Goal: Information Seeking & Learning: Find specific fact

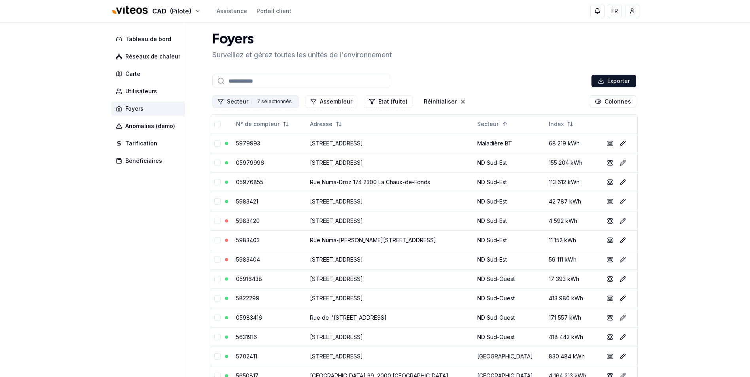
click at [244, 102] on button "Secteur 7 7 sélectionnés" at bounding box center [255, 101] width 87 height 13
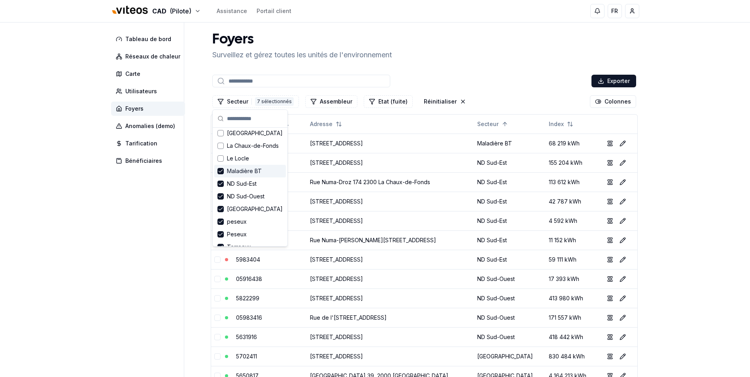
scroll to position [78, 0]
click at [239, 136] on span "Maladière BT" at bounding box center [244, 134] width 35 height 8
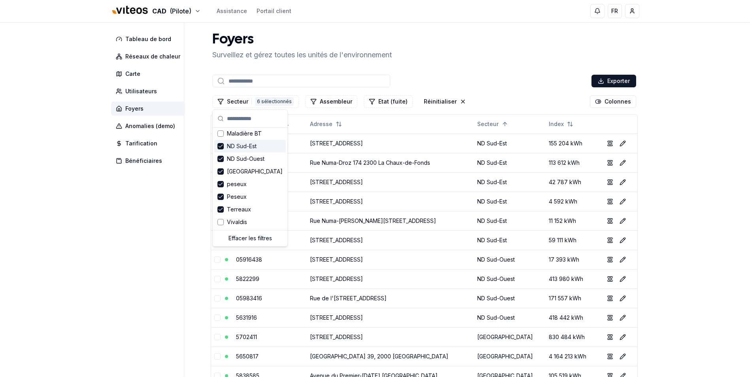
click at [237, 143] on span "ND Sud-Est" at bounding box center [242, 146] width 30 height 8
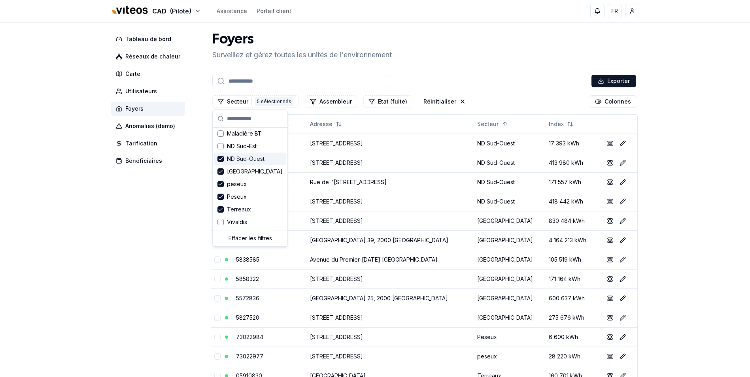
click at [240, 156] on span "ND Sud-Ouest" at bounding box center [246, 159] width 38 height 8
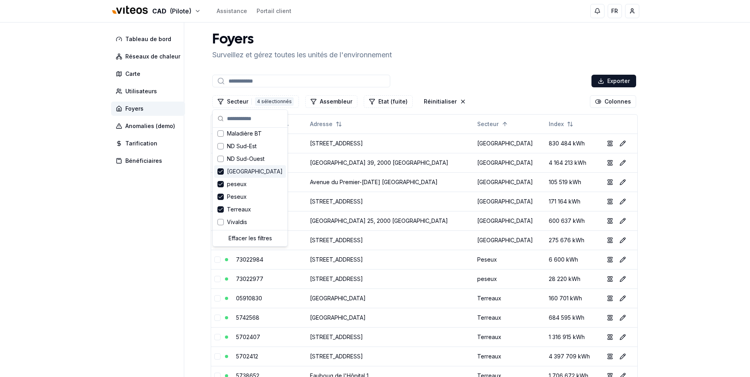
click at [239, 166] on div "[GEOGRAPHIC_DATA]" at bounding box center [250, 171] width 72 height 13
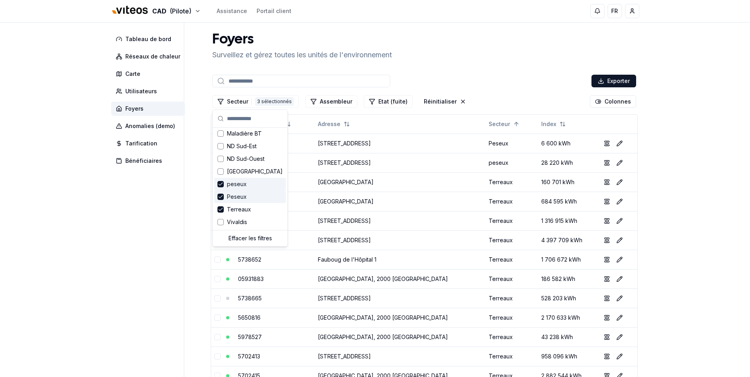
click at [238, 181] on span "peseux" at bounding box center [237, 184] width 20 height 8
click at [238, 195] on span "Peseux" at bounding box center [237, 197] width 20 height 8
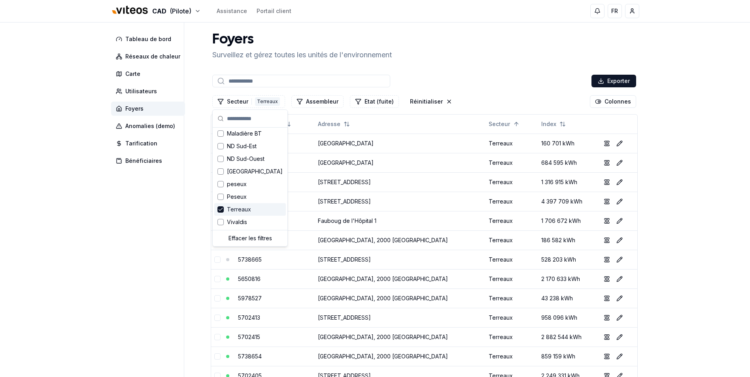
click at [239, 208] on span "Terreaux" at bounding box center [239, 210] width 24 height 8
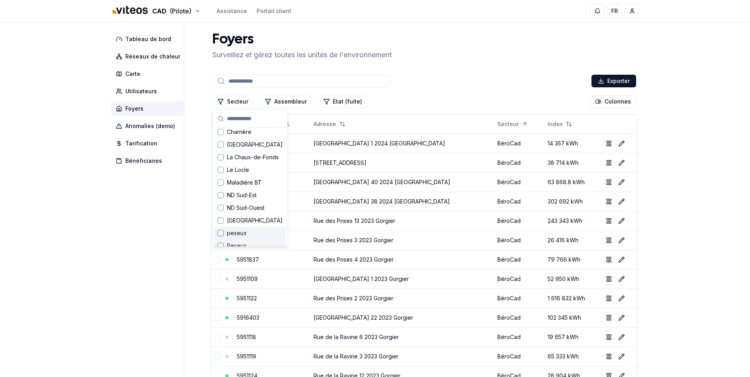
scroll to position [0, 0]
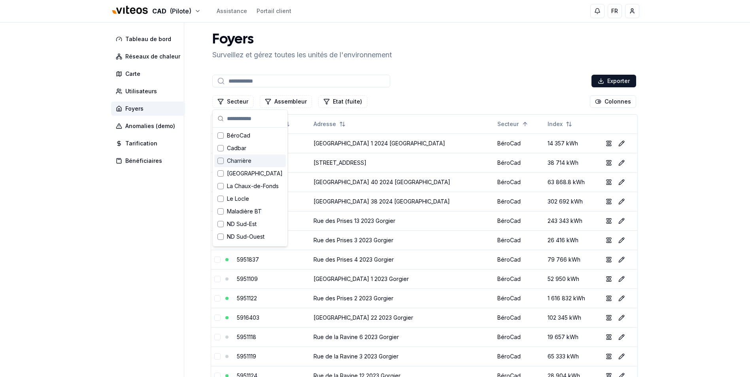
click at [243, 162] on span "Charrière" at bounding box center [239, 161] width 25 height 8
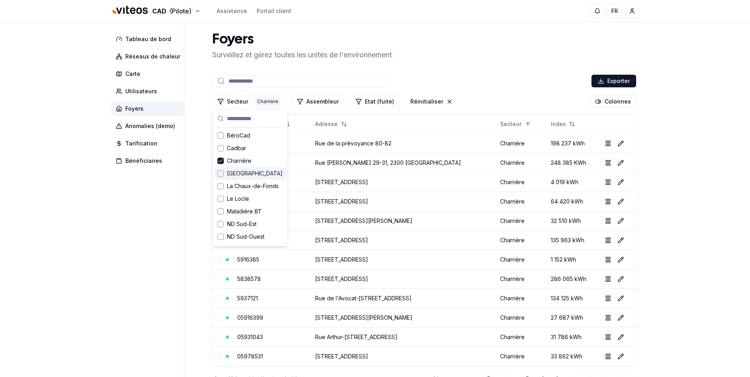
click at [247, 170] on span "[GEOGRAPHIC_DATA]" at bounding box center [255, 174] width 56 height 8
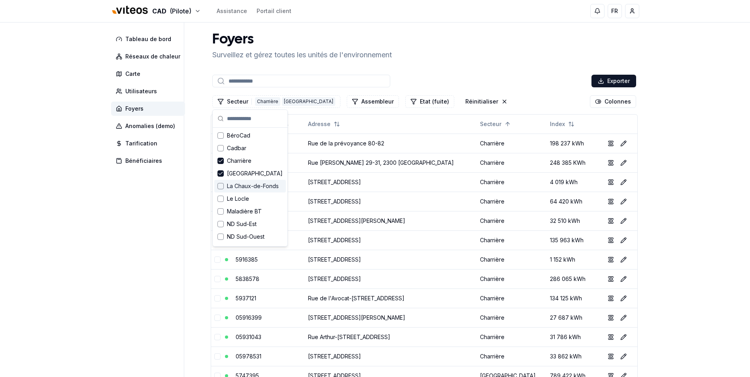
click at [262, 188] on span "La Chaux-de-Fonds" at bounding box center [253, 186] width 52 height 8
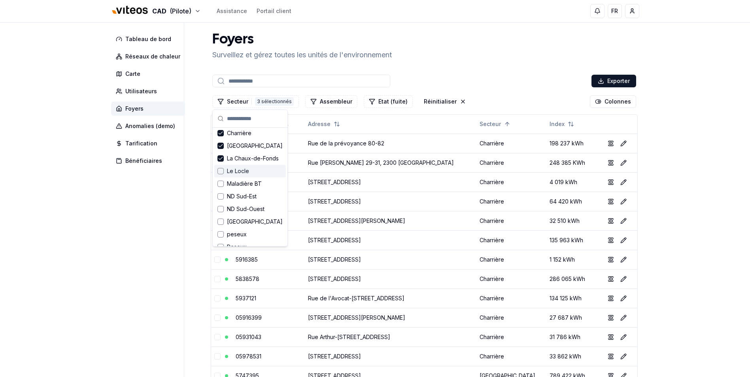
scroll to position [40, 0]
click at [240, 182] on span "ND Sud-Est" at bounding box center [242, 185] width 30 height 8
click at [240, 194] on span "ND Sud-Ouest" at bounding box center [246, 197] width 38 height 8
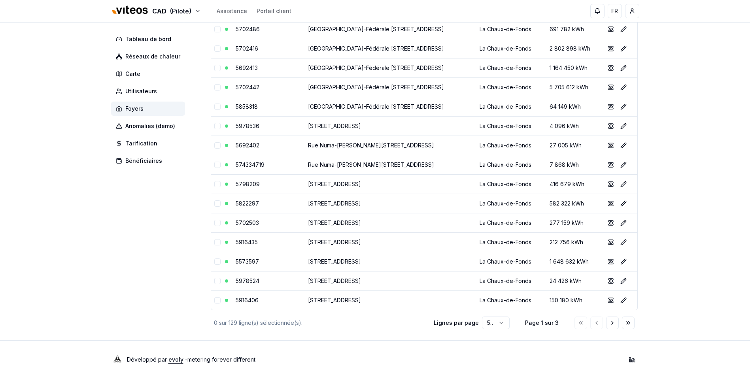
scroll to position [794, 0]
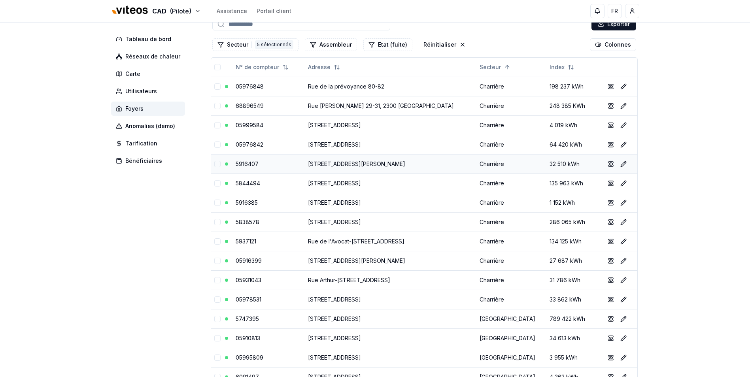
scroll to position [0, 0]
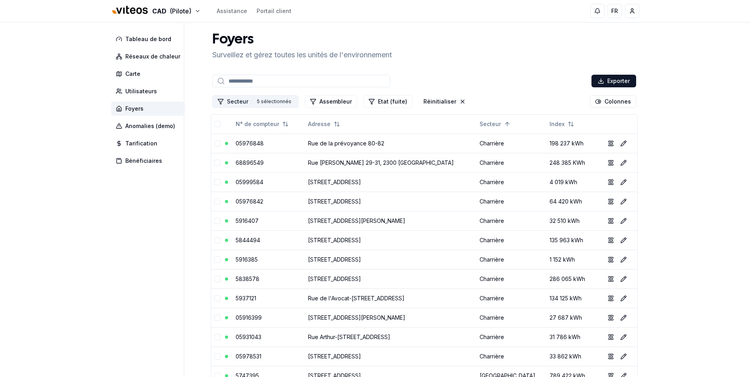
click at [243, 105] on button "Secteur 5 5 sélectionnés" at bounding box center [255, 101] width 86 height 13
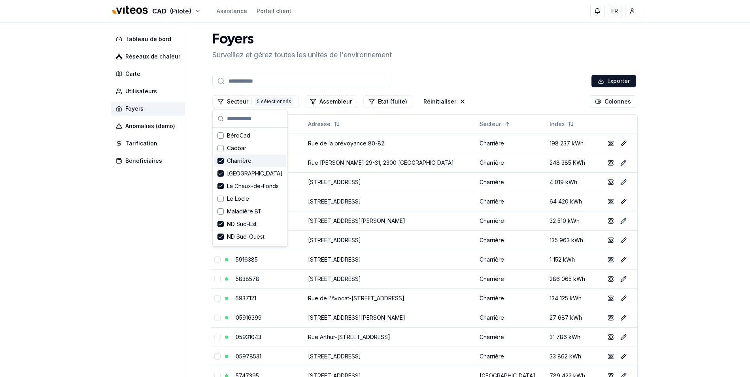
click at [236, 162] on span "Charrière" at bounding box center [239, 161] width 25 height 8
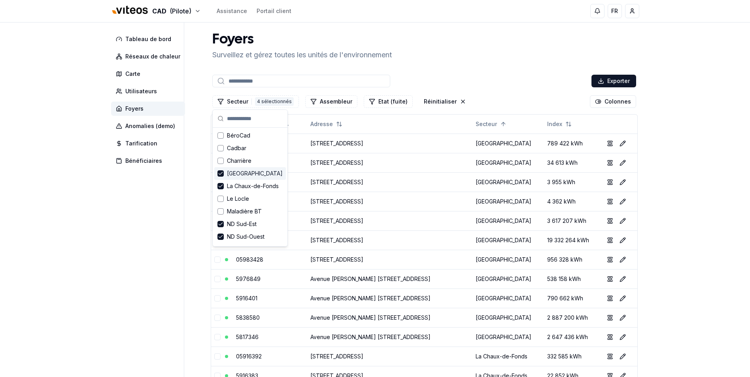
click at [240, 174] on span "[GEOGRAPHIC_DATA]" at bounding box center [255, 174] width 56 height 8
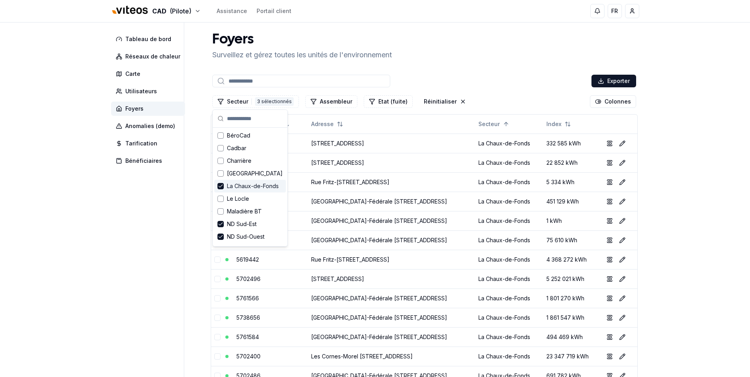
click at [235, 183] on span "La Chaux-de-Fonds" at bounding box center [253, 186] width 52 height 8
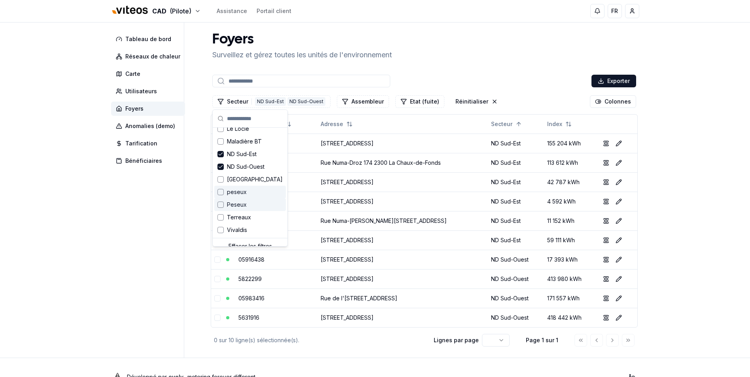
scroll to position [78, 0]
click at [239, 208] on span "Terreaux" at bounding box center [239, 210] width 24 height 8
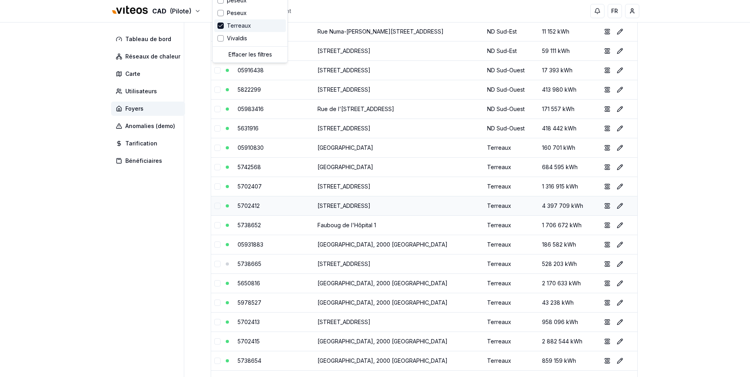
scroll to position [31, 0]
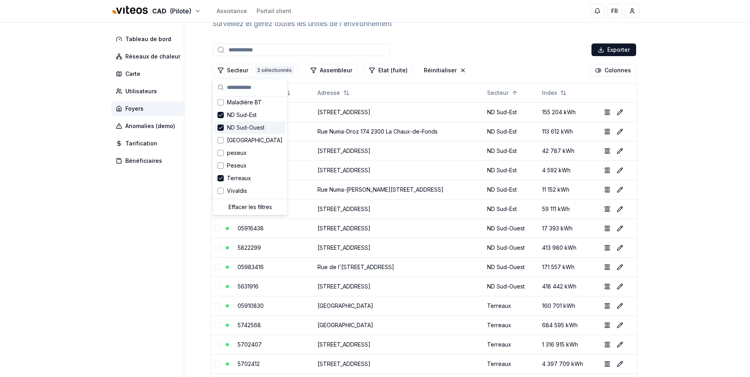
click at [243, 127] on span "ND Sud-Ouest" at bounding box center [246, 128] width 38 height 8
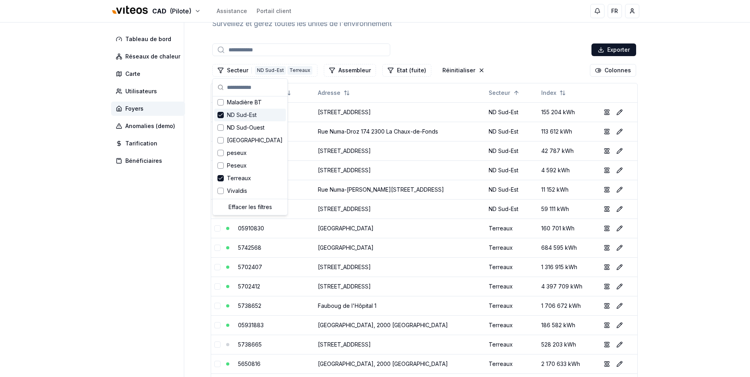
click at [244, 119] on div "ND Sud-Est" at bounding box center [250, 115] width 72 height 13
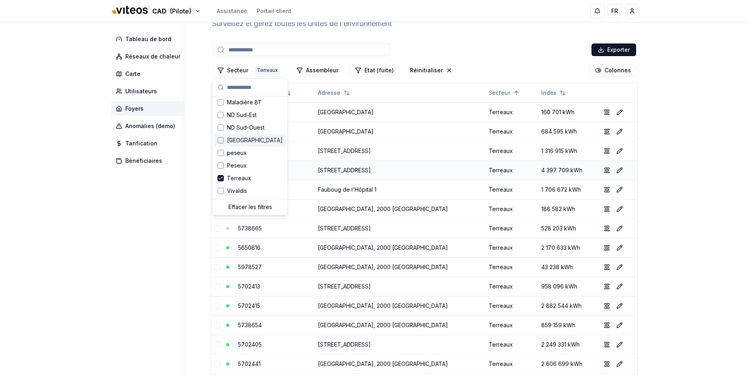
drag, startPoint x: 391, startPoint y: 158, endPoint x: 416, endPoint y: 174, distance: 28.7
click at [391, 158] on td "[STREET_ADDRESS]" at bounding box center [400, 150] width 171 height 19
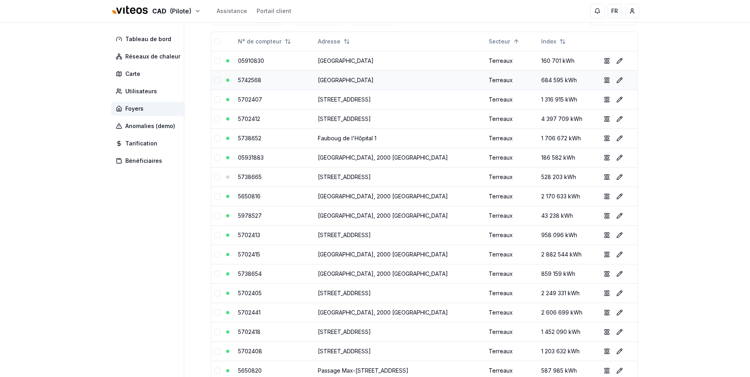
scroll to position [0, 0]
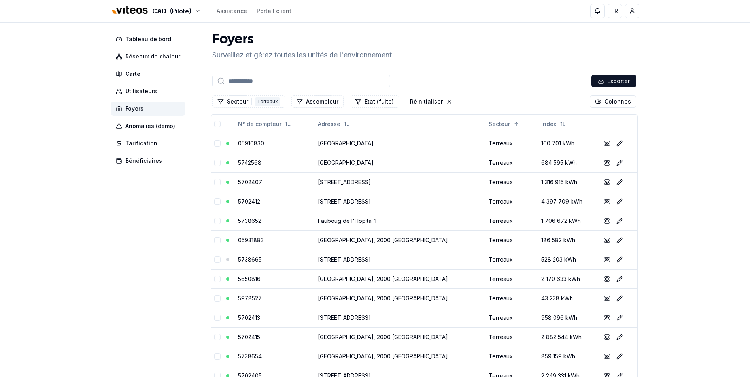
click at [275, 81] on input at bounding box center [301, 81] width 178 height 13
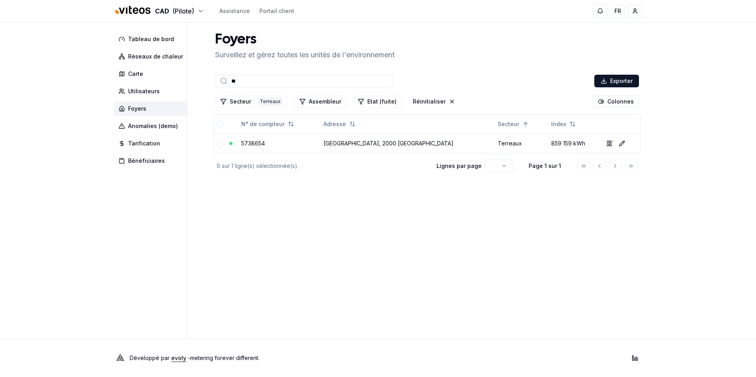
type input "*"
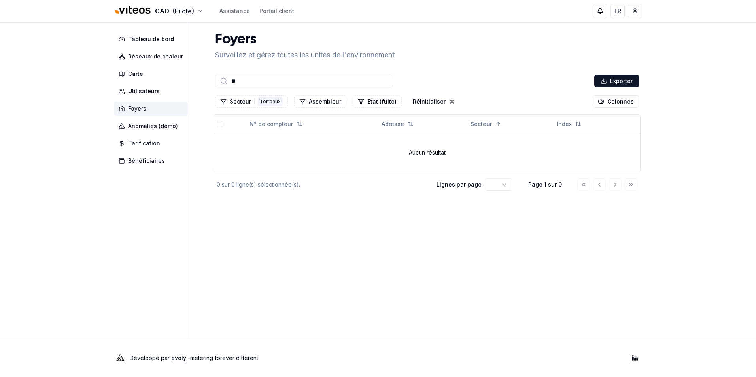
type input "*"
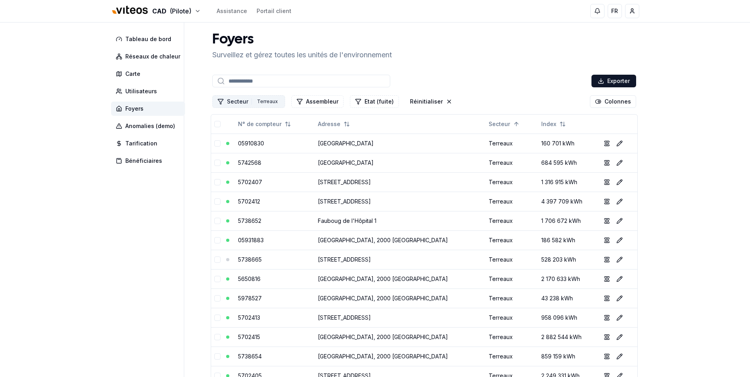
click at [246, 101] on button "Secteur 1 Terreaux" at bounding box center [248, 101] width 73 height 13
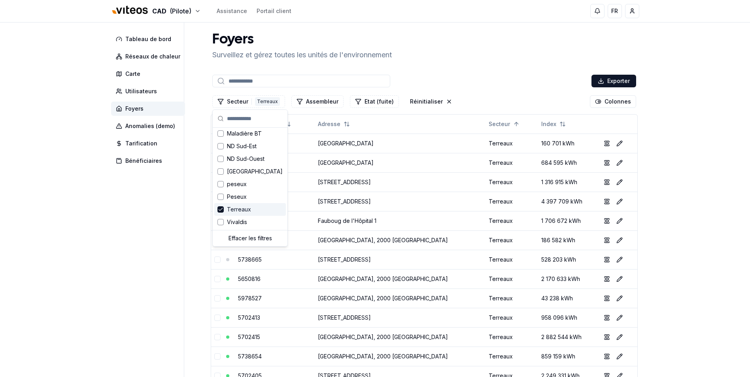
click at [241, 209] on span "Terreaux" at bounding box center [239, 210] width 24 height 8
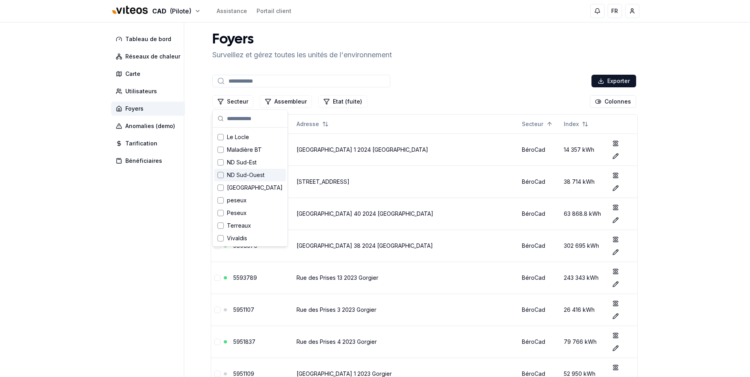
click at [248, 176] on span "ND Sud-Ouest" at bounding box center [246, 175] width 38 height 8
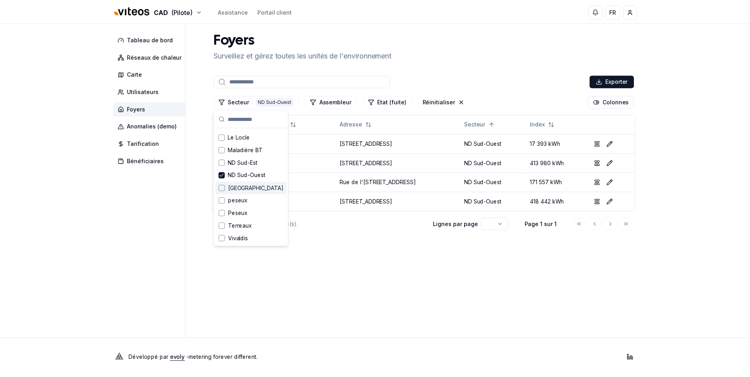
scroll to position [78, 0]
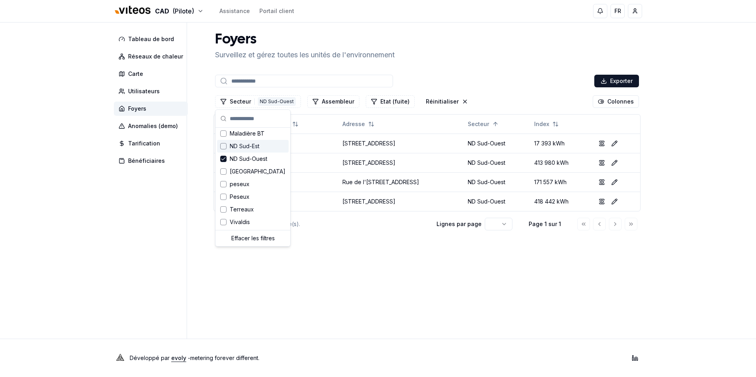
click at [241, 149] on span "ND Sud-Est" at bounding box center [245, 146] width 30 height 8
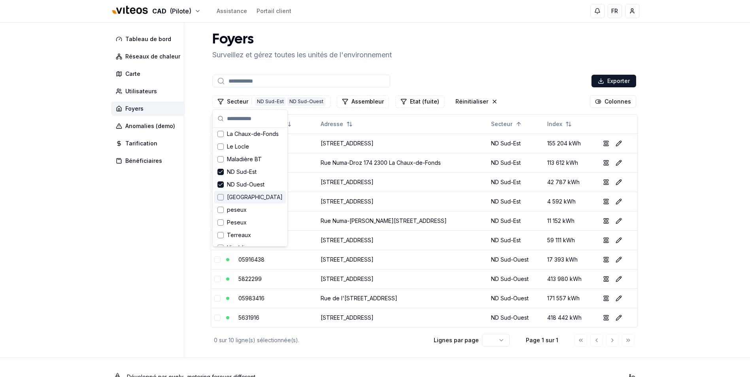
scroll to position [38, 0]
click at [243, 185] on span "ND Sud-Est" at bounding box center [242, 186] width 30 height 8
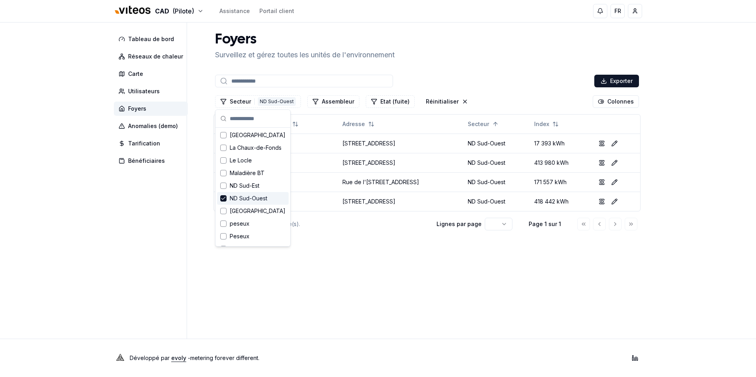
drag, startPoint x: 237, startPoint y: 195, endPoint x: 241, endPoint y: 185, distance: 10.4
click at [237, 195] on span "ND Sud-Ouest" at bounding box center [249, 198] width 38 height 8
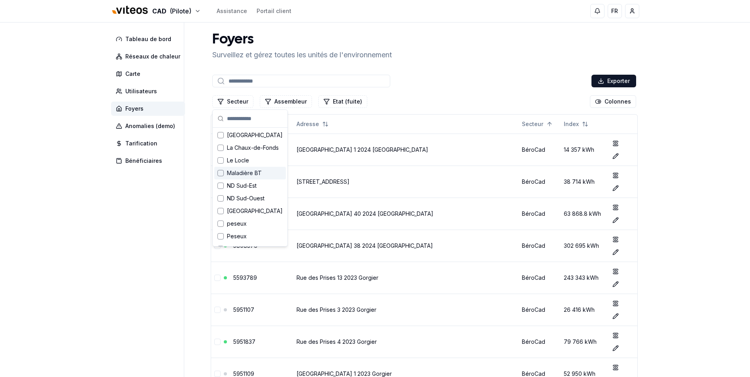
click at [242, 174] on span "Maladière BT" at bounding box center [244, 173] width 35 height 8
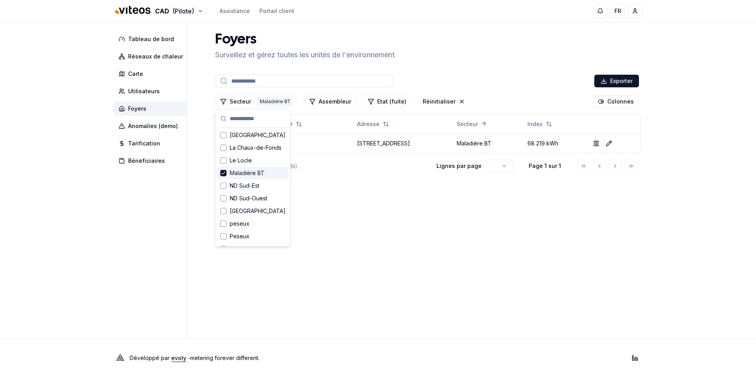
click at [362, 332] on main "Foyers Surveillez et gérez toutes les unités de l'environnement Exporter Secteu…" at bounding box center [427, 181] width 430 height 316
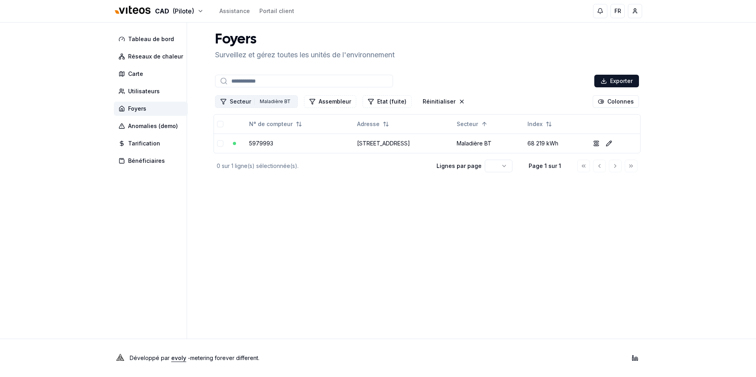
click at [248, 102] on button "Secteur 1 Maladière BT" at bounding box center [256, 101] width 83 height 13
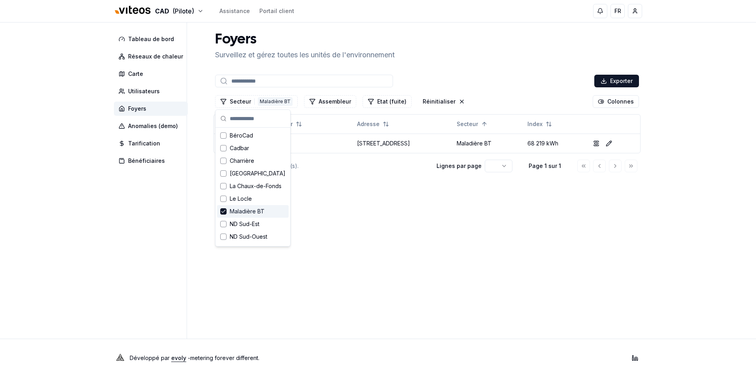
click at [243, 212] on span "Maladière BT" at bounding box center [247, 212] width 35 height 8
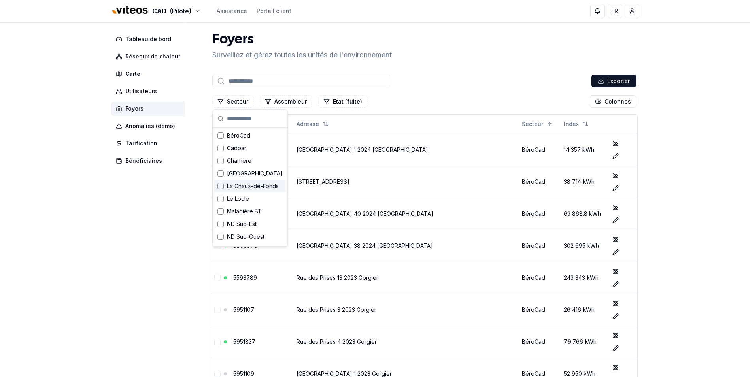
click at [241, 187] on span "La Chaux-de-Fonds" at bounding box center [253, 186] width 52 height 8
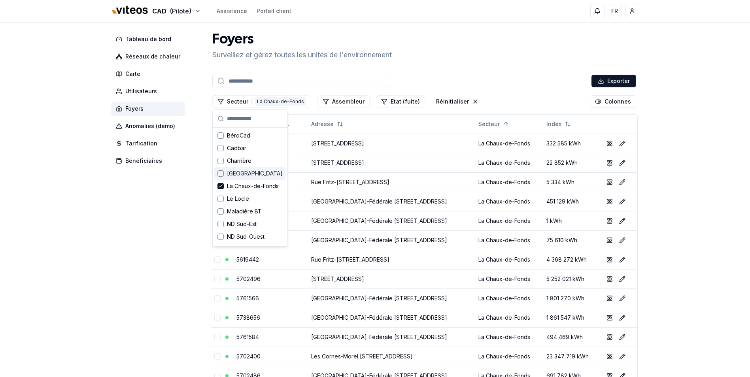
click at [240, 174] on span "[GEOGRAPHIC_DATA]" at bounding box center [255, 174] width 56 height 8
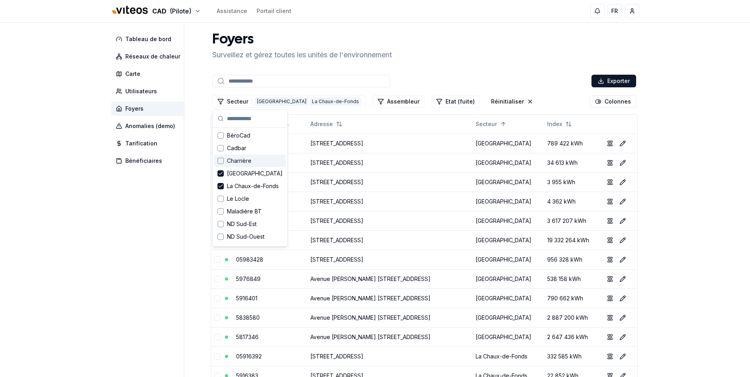
click at [237, 162] on span "Charrière" at bounding box center [239, 161] width 25 height 8
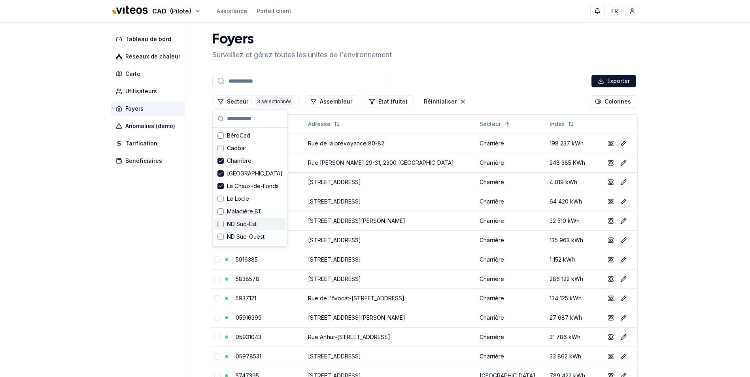
click at [241, 222] on span "ND Sud-Est" at bounding box center [242, 224] width 30 height 8
click at [239, 239] on span "ND Sud-Ouest" at bounding box center [246, 237] width 38 height 8
click at [361, 262] on link "[STREET_ADDRESS]" at bounding box center [334, 259] width 53 height 7
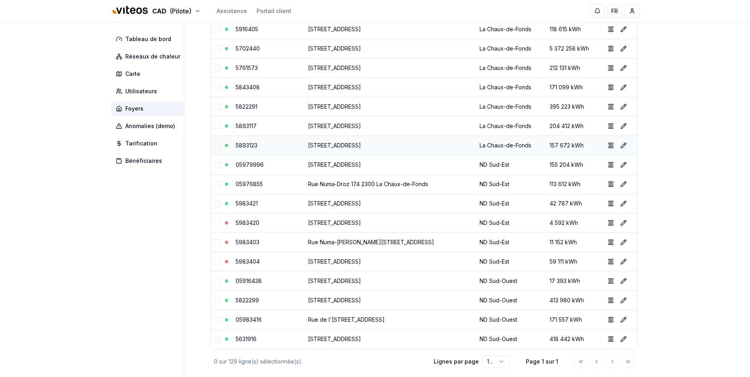
scroll to position [2324, 0]
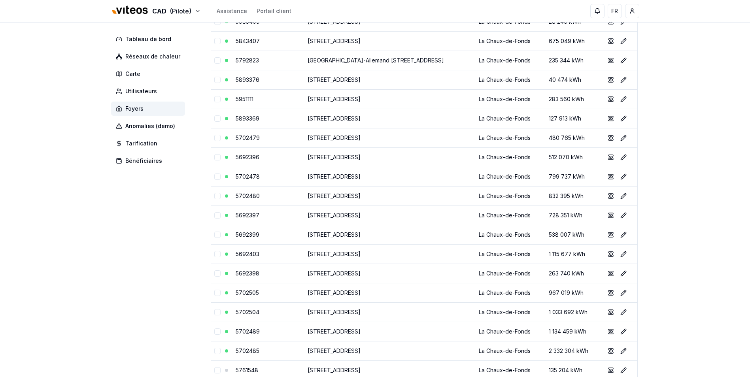
scroll to position [0, 0]
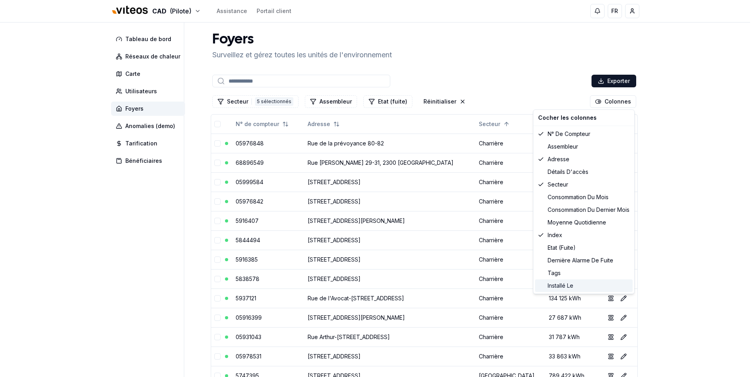
click at [568, 288] on div "Installé le" at bounding box center [584, 285] width 98 height 13
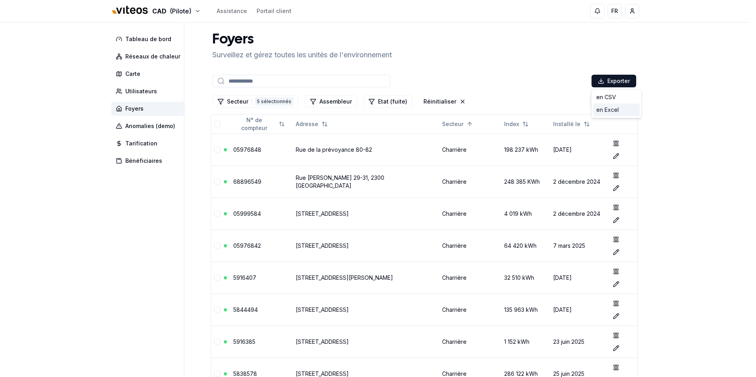
click at [602, 110] on div "en Excel" at bounding box center [616, 110] width 47 height 13
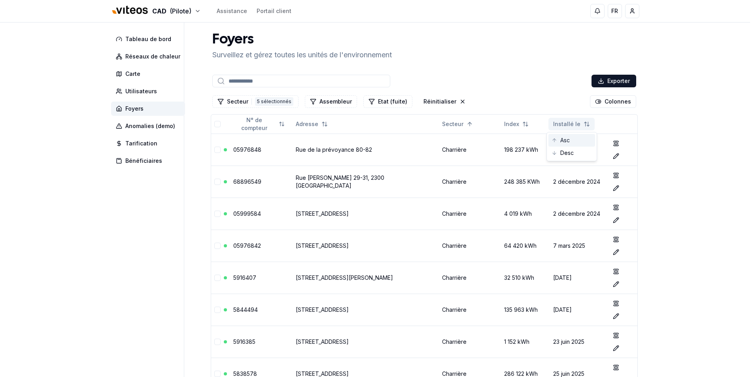
click at [567, 140] on div "Asc" at bounding box center [571, 140] width 47 height 13
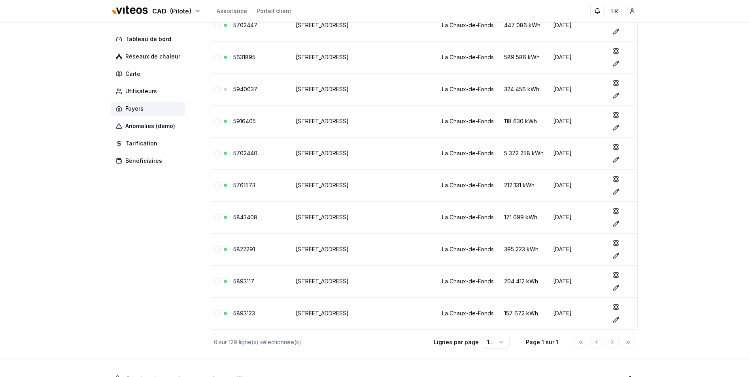
scroll to position [3955, 0]
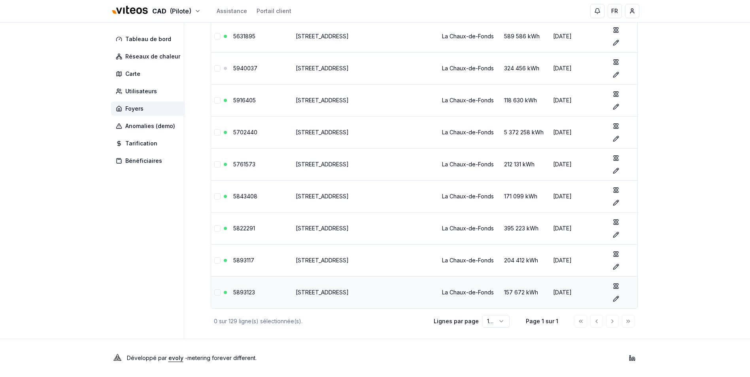
click at [307, 292] on link "[STREET_ADDRESS]" at bounding box center [322, 292] width 53 height 7
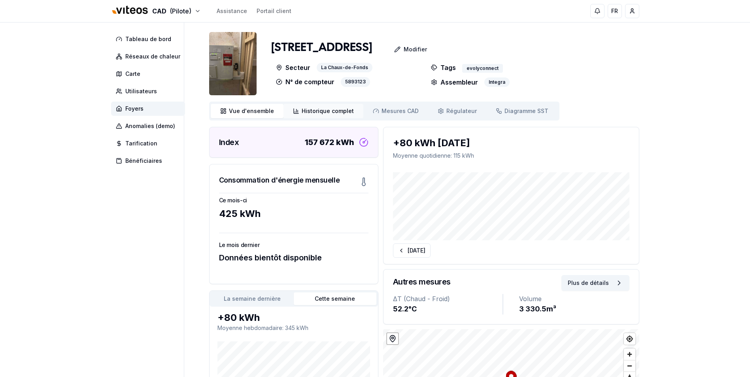
click at [328, 115] on span "Historique complet" at bounding box center [328, 111] width 52 height 8
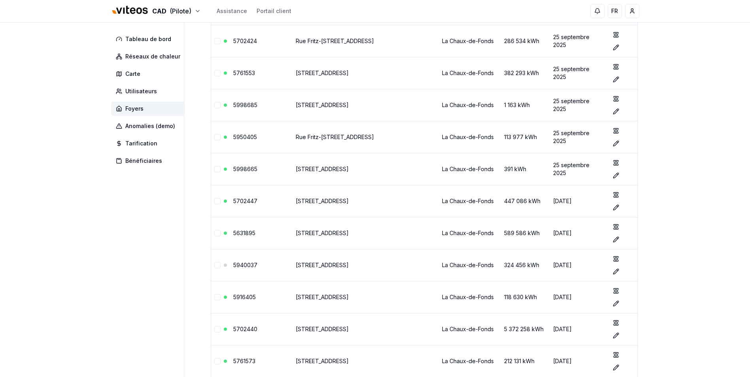
scroll to position [3955, 0]
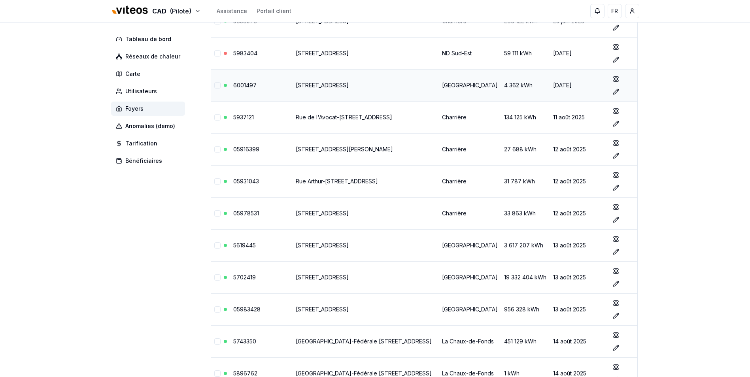
scroll to position [872, 0]
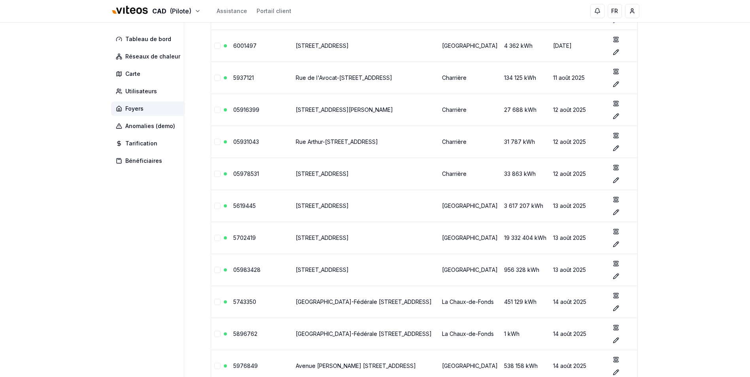
drag, startPoint x: 257, startPoint y: 77, endPoint x: 234, endPoint y: 79, distance: 23.3
click at [233, 79] on td "5937121" at bounding box center [261, 78] width 63 height 32
drag, startPoint x: 255, startPoint y: 79, endPoint x: 232, endPoint y: 79, distance: 22.5
click at [232, 79] on td "5937121" at bounding box center [261, 78] width 63 height 32
copy link "5937121"
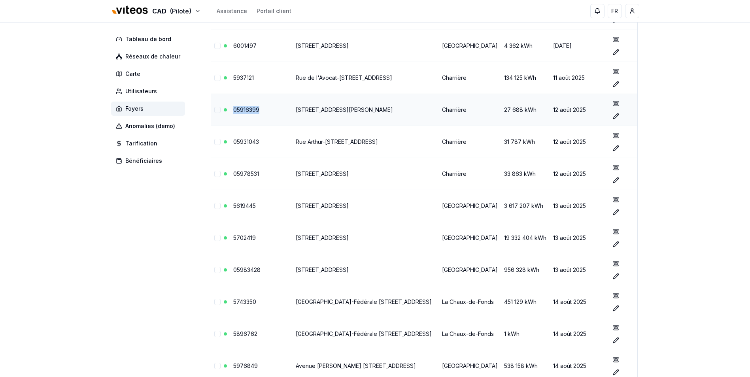
drag, startPoint x: 262, startPoint y: 111, endPoint x: 226, endPoint y: 112, distance: 35.6
click at [226, 112] on tr "05916399 [STREET_ADDRESS][PERSON_NAME] Charrière 27 688 kWh [DATE] show Éditer" at bounding box center [424, 110] width 426 height 32
drag, startPoint x: 226, startPoint y: 112, endPoint x: 233, endPoint y: 112, distance: 6.3
click at [233, 112] on td "05916399" at bounding box center [261, 110] width 63 height 32
copy link "05916399"
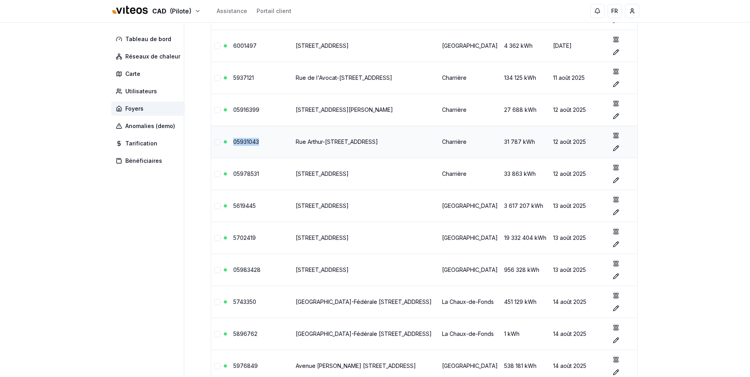
click at [261, 145] on td "05931043" at bounding box center [261, 142] width 63 height 32
copy link "05931043"
click at [260, 177] on td "05978531" at bounding box center [261, 174] width 63 height 32
copy link "05978531"
click at [259, 206] on td "5619445" at bounding box center [261, 206] width 63 height 32
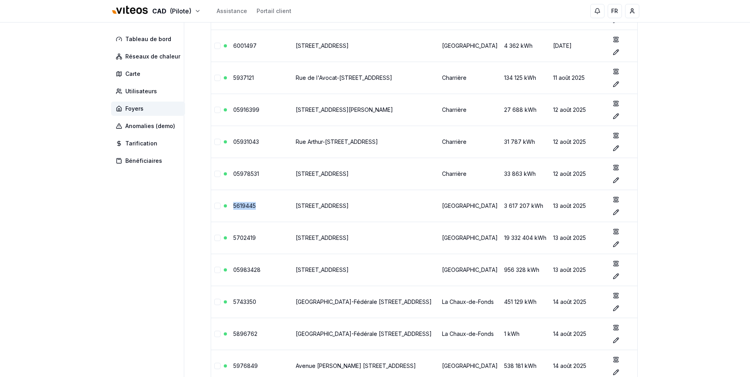
copy link "5619445"
drag, startPoint x: 257, startPoint y: 238, endPoint x: 230, endPoint y: 238, distance: 27.3
click at [230, 238] on td "5702419" at bounding box center [261, 238] width 63 height 32
copy link "5702419"
drag, startPoint x: 262, startPoint y: 270, endPoint x: 270, endPoint y: 272, distance: 7.3
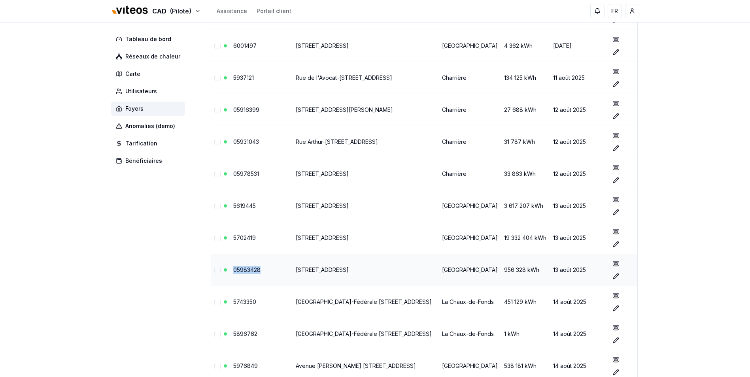
click at [270, 272] on td "05983428" at bounding box center [261, 270] width 63 height 32
copy link "05983428"
click at [259, 304] on td "5743350" at bounding box center [261, 302] width 63 height 32
copy link "5743350"
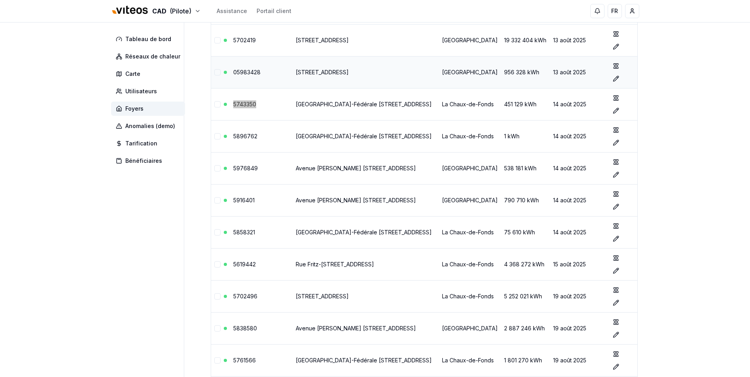
scroll to position [1109, 0]
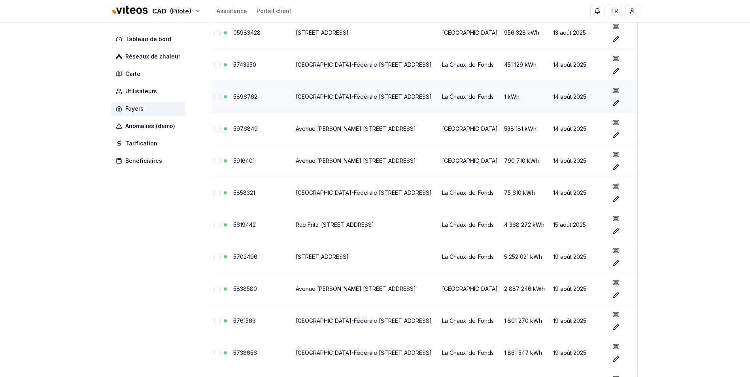
drag, startPoint x: 260, startPoint y: 99, endPoint x: 226, endPoint y: 99, distance: 33.6
click at [226, 99] on tr "5896762 [STREET_ADDRESS] [GEOGRAPHIC_DATA] 1 kWh [DATE] show Éditer" at bounding box center [424, 97] width 426 height 32
drag, startPoint x: 261, startPoint y: 98, endPoint x: 232, endPoint y: 98, distance: 28.9
click at [232, 98] on td "5896762" at bounding box center [261, 97] width 63 height 32
copy link "5896762"
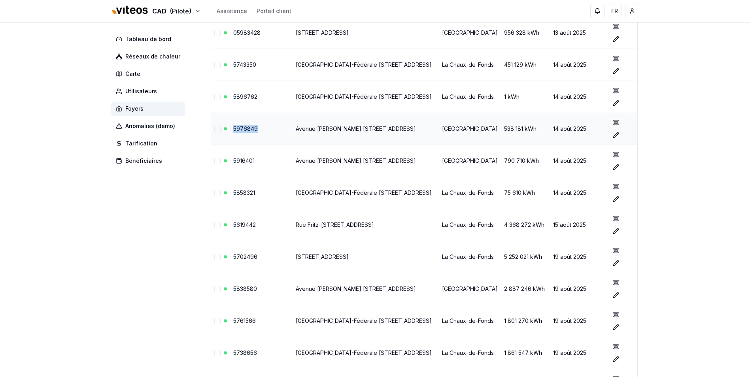
drag, startPoint x: 258, startPoint y: 129, endPoint x: 231, endPoint y: 130, distance: 27.3
click at [231, 130] on td "5976849" at bounding box center [261, 129] width 63 height 32
copy link "5976849"
click at [233, 131] on td "5976849" at bounding box center [261, 129] width 63 height 32
drag, startPoint x: 257, startPoint y: 161, endPoint x: 232, endPoint y: 162, distance: 24.5
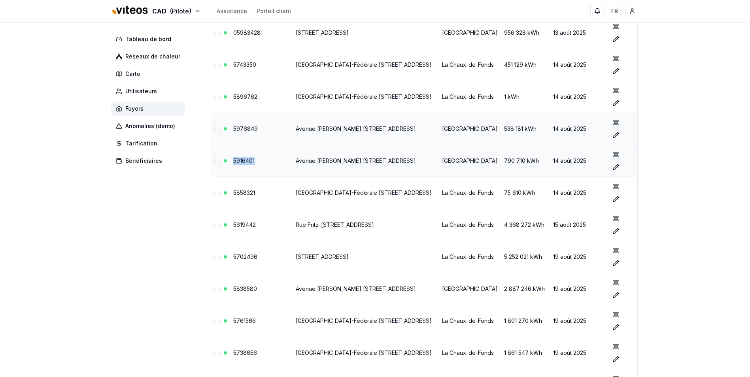
click at [232, 162] on td "5916401" at bounding box center [261, 161] width 63 height 32
drag, startPoint x: 232, startPoint y: 162, endPoint x: 197, endPoint y: 193, distance: 47.6
drag, startPoint x: 261, startPoint y: 130, endPoint x: 225, endPoint y: 131, distance: 36.4
click at [225, 131] on tr "[GEOGRAPHIC_DATA][PERSON_NAME], 2300 [GEOGRAPHIC_DATA] [GEOGRAPHIC_DATA] 538 18…" at bounding box center [424, 129] width 426 height 32
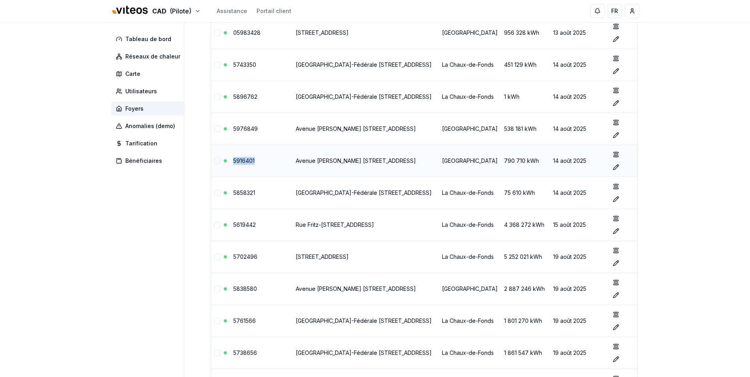
click at [259, 162] on td "5916401" at bounding box center [261, 161] width 63 height 32
drag, startPoint x: 259, startPoint y: 193, endPoint x: 230, endPoint y: 193, distance: 29.2
click at [230, 193] on td "5858321" at bounding box center [261, 193] width 63 height 32
drag, startPoint x: 260, startPoint y: 191, endPoint x: 233, endPoint y: 192, distance: 26.5
click at [233, 192] on td "5858321" at bounding box center [261, 193] width 63 height 32
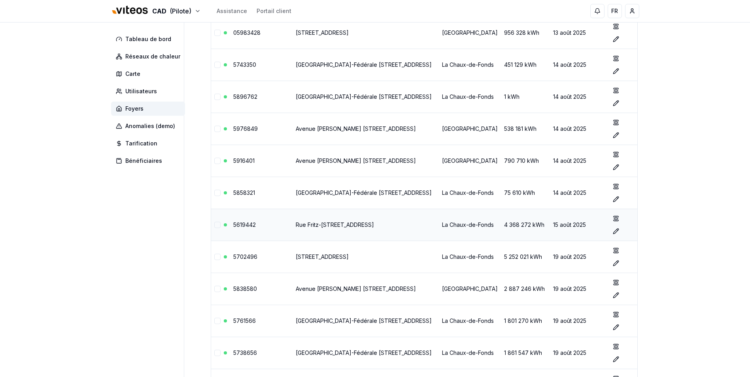
drag, startPoint x: 260, startPoint y: 225, endPoint x: 231, endPoint y: 226, distance: 29.3
click at [231, 226] on td "5619442" at bounding box center [261, 225] width 63 height 32
drag, startPoint x: 257, startPoint y: 225, endPoint x: 227, endPoint y: 225, distance: 30.0
click at [227, 225] on tr "5619442 [STREET_ADDRESS][PERSON_NAME] [GEOGRAPHIC_DATA] 4 368 272 kWh [DATE] sh…" at bounding box center [424, 225] width 426 height 32
drag, startPoint x: 260, startPoint y: 258, endPoint x: 230, endPoint y: 260, distance: 29.3
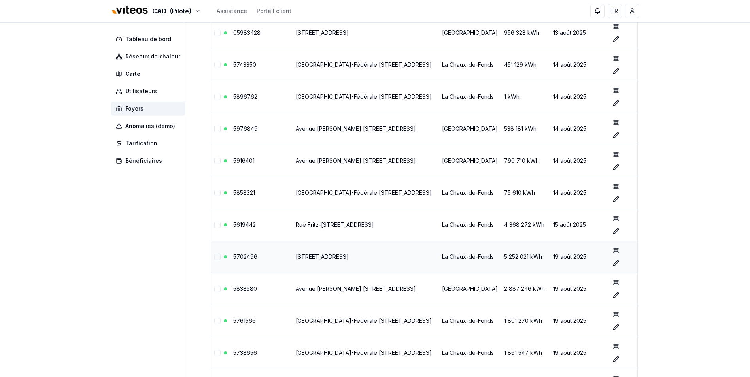
click at [230, 260] on td "5702496" at bounding box center [261, 257] width 63 height 32
drag, startPoint x: 260, startPoint y: 258, endPoint x: 232, endPoint y: 259, distance: 27.7
click at [232, 259] on td "5702496" at bounding box center [261, 257] width 63 height 32
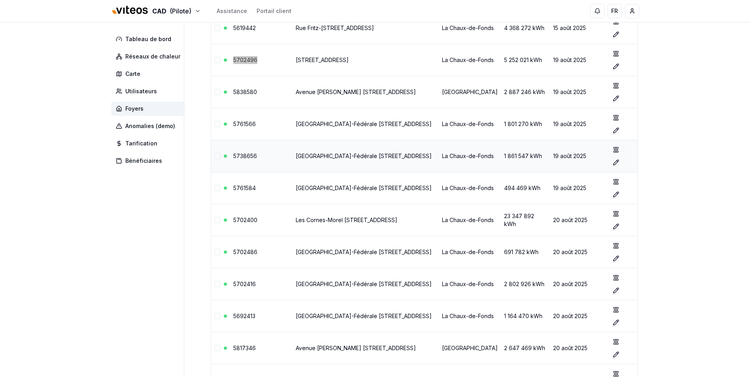
scroll to position [1307, 0]
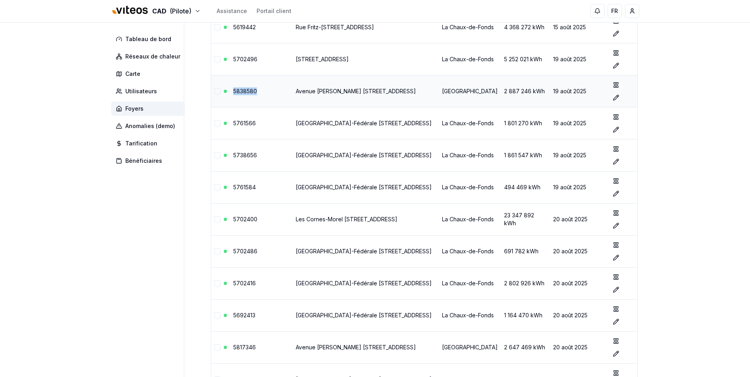
drag, startPoint x: 262, startPoint y: 93, endPoint x: 279, endPoint y: 92, distance: 17.0
click at [279, 92] on td "5838580" at bounding box center [261, 91] width 63 height 32
drag, startPoint x: 260, startPoint y: 123, endPoint x: 233, endPoint y: 124, distance: 27.3
click at [233, 124] on td "5761566" at bounding box center [261, 123] width 63 height 32
click at [261, 155] on td "5738656" at bounding box center [261, 155] width 63 height 32
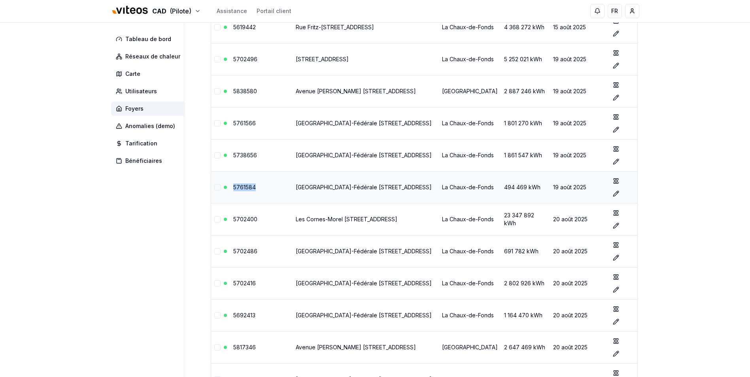
drag, startPoint x: 259, startPoint y: 187, endPoint x: 265, endPoint y: 187, distance: 6.3
click at [265, 187] on td "5761584" at bounding box center [261, 187] width 63 height 32
drag, startPoint x: 262, startPoint y: 220, endPoint x: 230, endPoint y: 222, distance: 31.3
click at [230, 222] on td "5702400" at bounding box center [261, 219] width 63 height 32
drag, startPoint x: 266, startPoint y: 220, endPoint x: 232, endPoint y: 220, distance: 34.4
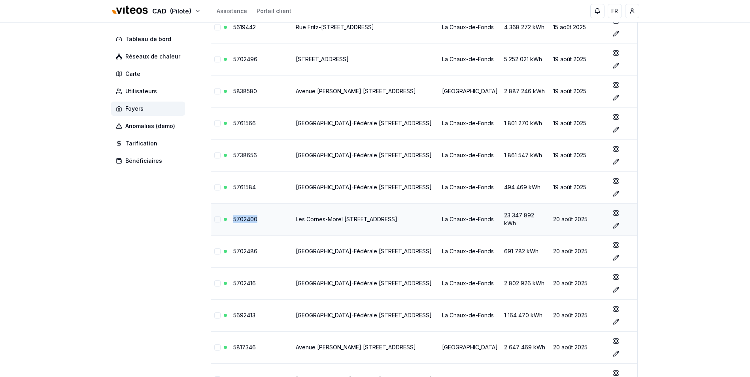
click at [232, 220] on td "5702400" at bounding box center [261, 219] width 63 height 32
click at [262, 251] on td "5702486" at bounding box center [261, 251] width 63 height 32
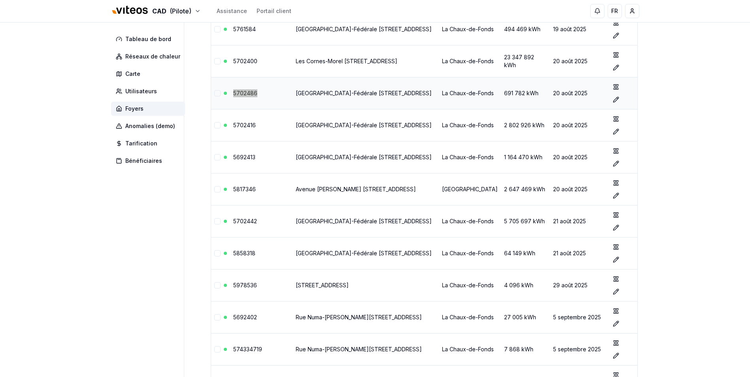
scroll to position [1505, 0]
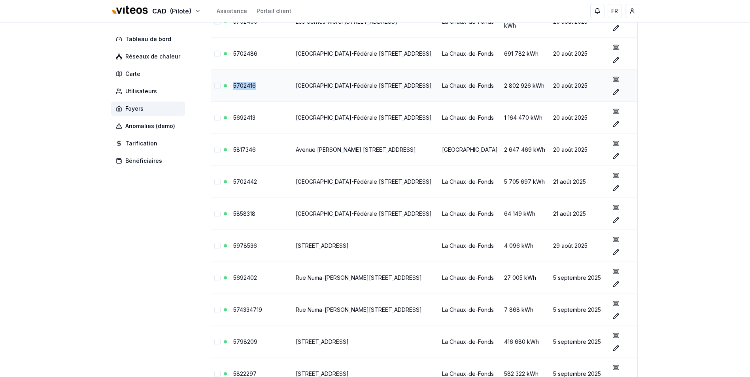
drag, startPoint x: 260, startPoint y: 89, endPoint x: 265, endPoint y: 85, distance: 6.2
click at [265, 85] on td "5702416" at bounding box center [261, 86] width 63 height 32
drag, startPoint x: 263, startPoint y: 119, endPoint x: 269, endPoint y: 118, distance: 6.1
click at [269, 118] on td "5692413" at bounding box center [261, 118] width 63 height 32
drag, startPoint x: 232, startPoint y: 149, endPoint x: 267, endPoint y: 154, distance: 35.9
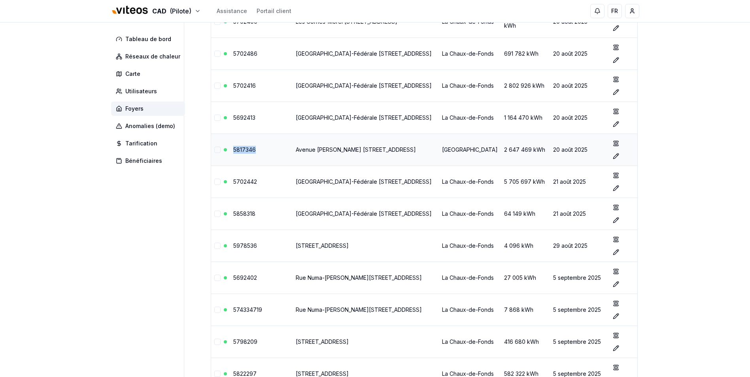
click at [267, 154] on td "5817346" at bounding box center [261, 150] width 63 height 32
drag, startPoint x: 232, startPoint y: 181, endPoint x: 267, endPoint y: 181, distance: 34.8
click at [267, 181] on td "5702442" at bounding box center [261, 182] width 63 height 32
drag, startPoint x: 232, startPoint y: 214, endPoint x: 272, endPoint y: 219, distance: 41.0
click at [272, 219] on td "5858318" at bounding box center [261, 214] width 63 height 32
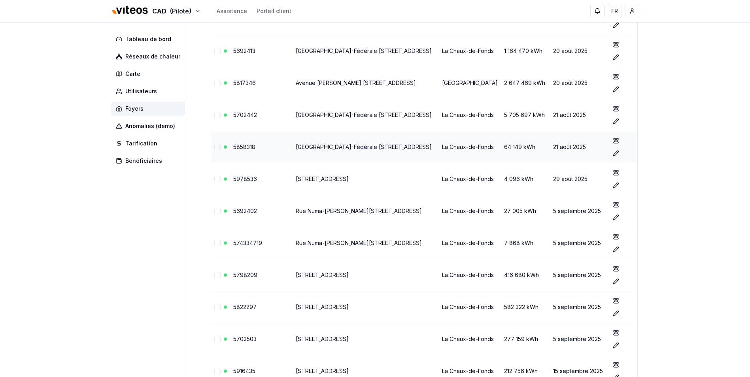
scroll to position [1584, 0]
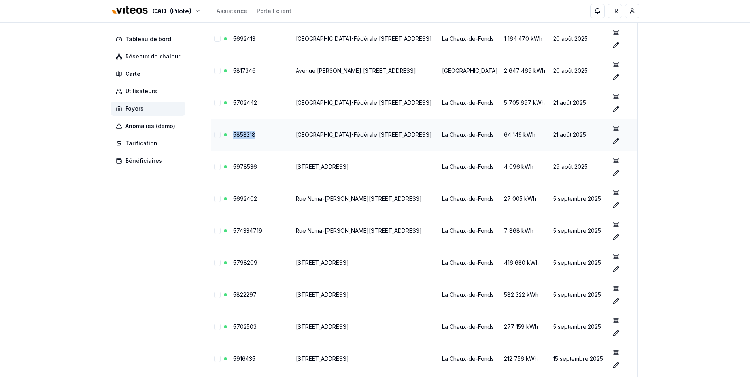
drag, startPoint x: 232, startPoint y: 136, endPoint x: 273, endPoint y: 141, distance: 41.4
click at [273, 141] on td "5858318" at bounding box center [261, 135] width 63 height 32
drag, startPoint x: 231, startPoint y: 165, endPoint x: 276, endPoint y: 168, distance: 45.2
click at [276, 168] on td "5978536" at bounding box center [261, 167] width 63 height 32
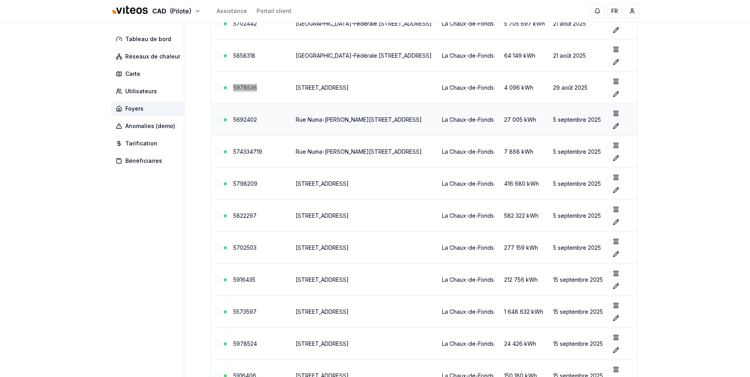
scroll to position [1702, 0]
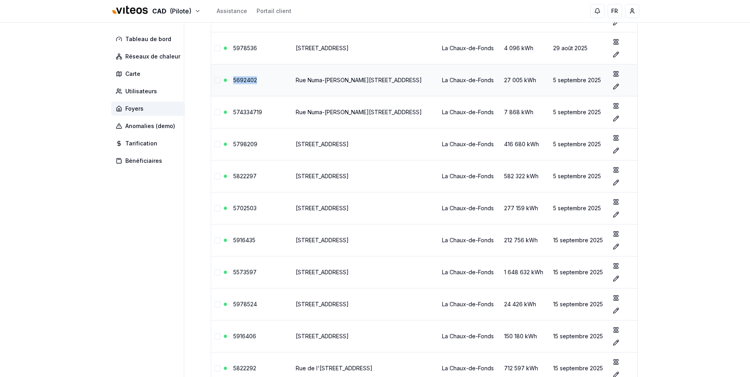
drag, startPoint x: 229, startPoint y: 79, endPoint x: 275, endPoint y: 83, distance: 45.6
click at [275, 83] on tr "5692402 [STREET_ADDRESS][PERSON_NAME] [GEOGRAPHIC_DATA] 27 005 kWh [DATE] show …" at bounding box center [424, 80] width 426 height 32
drag, startPoint x: 232, startPoint y: 112, endPoint x: 288, endPoint y: 116, distance: 56.7
click at [288, 116] on td "574334719" at bounding box center [261, 112] width 63 height 32
drag, startPoint x: 232, startPoint y: 145, endPoint x: 257, endPoint y: 145, distance: 24.1
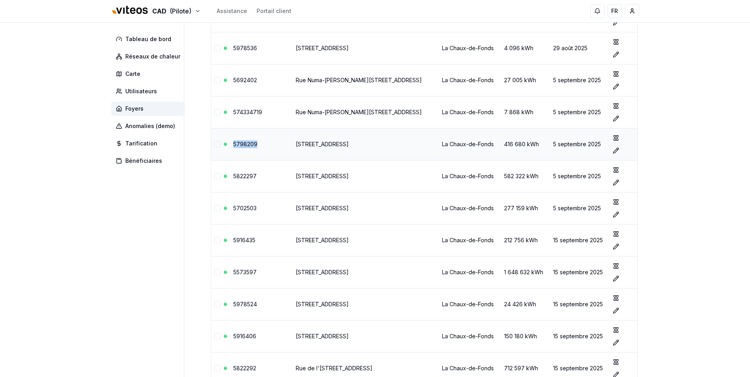
click at [257, 145] on td "5798209" at bounding box center [261, 144] width 63 height 32
drag, startPoint x: 231, startPoint y: 176, endPoint x: 268, endPoint y: 178, distance: 36.8
click at [268, 178] on td "5822297" at bounding box center [261, 176] width 63 height 32
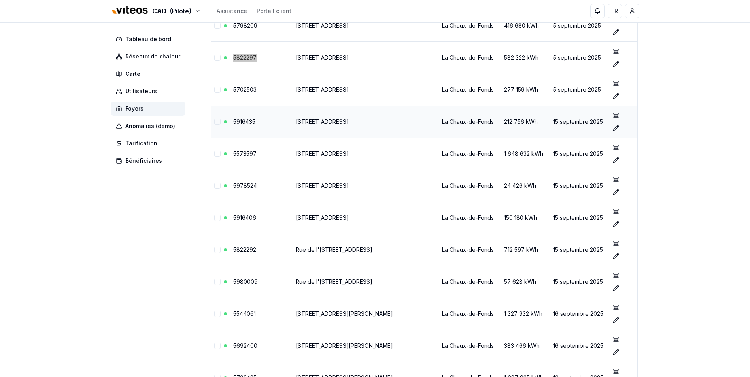
scroll to position [1860, 0]
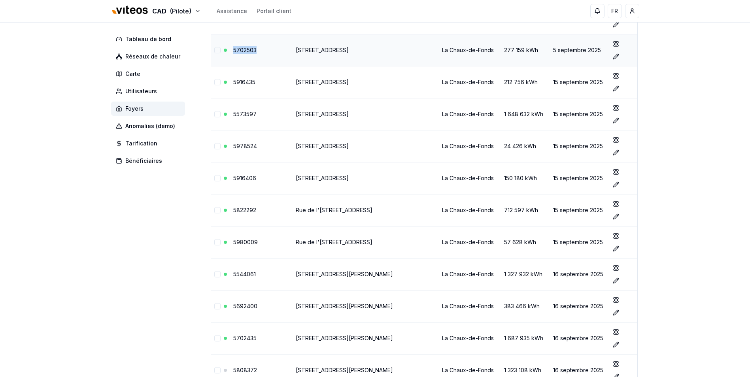
drag, startPoint x: 232, startPoint y: 50, endPoint x: 266, endPoint y: 52, distance: 34.0
click at [266, 52] on td "5702503" at bounding box center [261, 50] width 63 height 32
drag, startPoint x: 232, startPoint y: 84, endPoint x: 270, endPoint y: 85, distance: 38.4
click at [270, 84] on td "5916435" at bounding box center [261, 82] width 63 height 32
drag, startPoint x: 232, startPoint y: 81, endPoint x: 263, endPoint y: 83, distance: 30.9
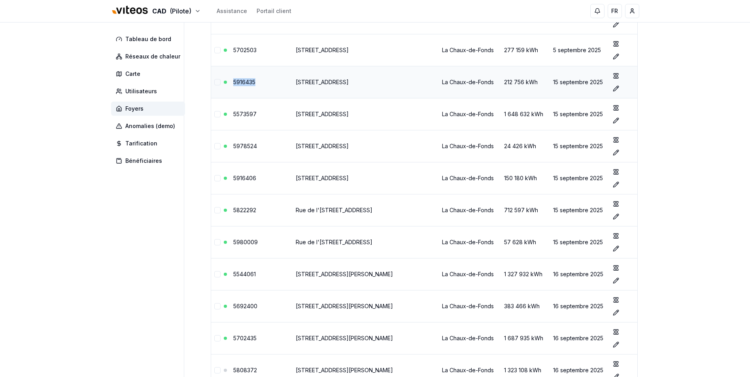
click at [263, 83] on td "5916435" at bounding box center [261, 82] width 63 height 32
drag, startPoint x: 231, startPoint y: 114, endPoint x: 266, endPoint y: 117, distance: 35.7
click at [266, 117] on td "5573597" at bounding box center [261, 114] width 63 height 32
drag, startPoint x: 231, startPoint y: 114, endPoint x: 260, endPoint y: 115, distance: 29.3
click at [260, 115] on td "5573597" at bounding box center [261, 114] width 63 height 32
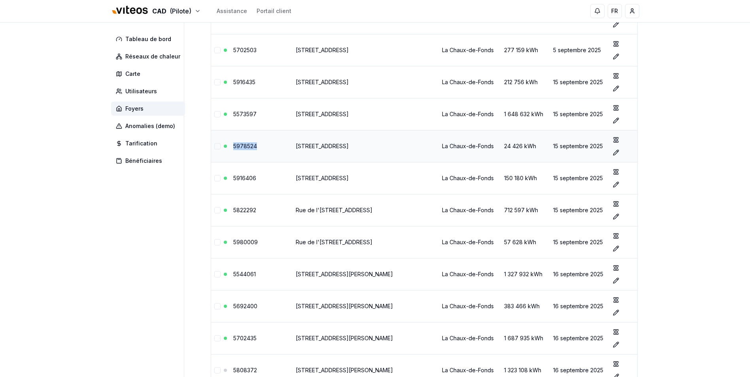
drag, startPoint x: 231, startPoint y: 146, endPoint x: 264, endPoint y: 150, distance: 33.0
click at [264, 150] on td "5978524" at bounding box center [261, 146] width 63 height 32
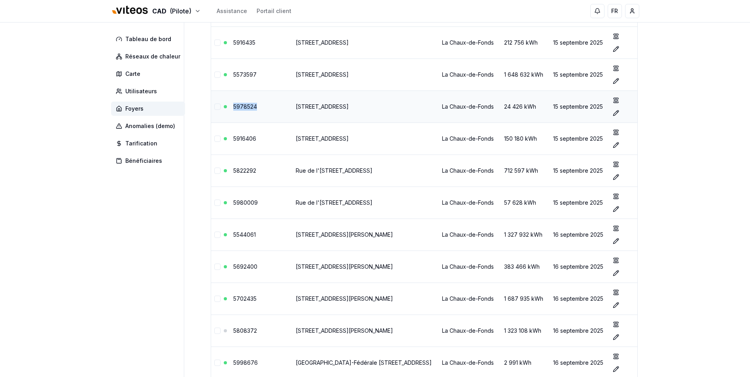
drag, startPoint x: 232, startPoint y: 108, endPoint x: 264, endPoint y: 110, distance: 31.3
click at [264, 110] on td "5978524" at bounding box center [261, 107] width 63 height 32
drag, startPoint x: 231, startPoint y: 137, endPoint x: 260, endPoint y: 135, distance: 29.3
click at [260, 135] on td "5916406" at bounding box center [261, 139] width 63 height 32
drag, startPoint x: 230, startPoint y: 171, endPoint x: 277, endPoint y: 174, distance: 47.1
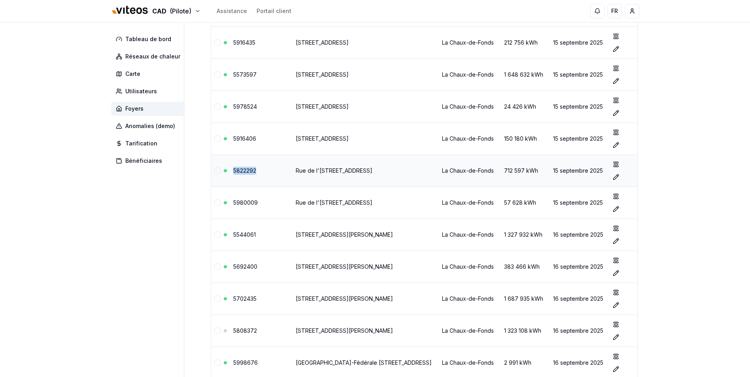
click at [277, 174] on td "5822292" at bounding box center [261, 171] width 63 height 32
drag, startPoint x: 232, startPoint y: 172, endPoint x: 262, endPoint y: 175, distance: 29.8
click at [262, 175] on td "5822292" at bounding box center [261, 171] width 63 height 32
drag, startPoint x: 231, startPoint y: 202, endPoint x: 264, endPoint y: 202, distance: 32.4
click at [264, 202] on td "5980009" at bounding box center [261, 203] width 63 height 32
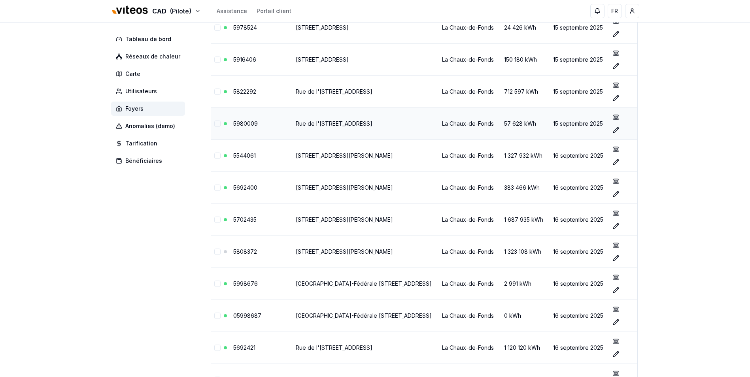
scroll to position [2019, 0]
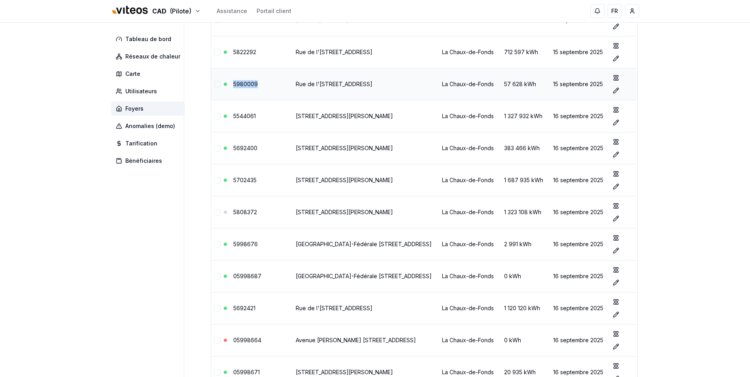
drag, startPoint x: 232, startPoint y: 84, endPoint x: 271, endPoint y: 88, distance: 38.6
click at [271, 88] on td "5980009" at bounding box center [261, 84] width 63 height 32
drag, startPoint x: 231, startPoint y: 117, endPoint x: 268, endPoint y: 118, distance: 37.2
click at [268, 118] on td "5544061" at bounding box center [261, 116] width 63 height 32
drag, startPoint x: 232, startPoint y: 83, endPoint x: 274, endPoint y: 86, distance: 41.6
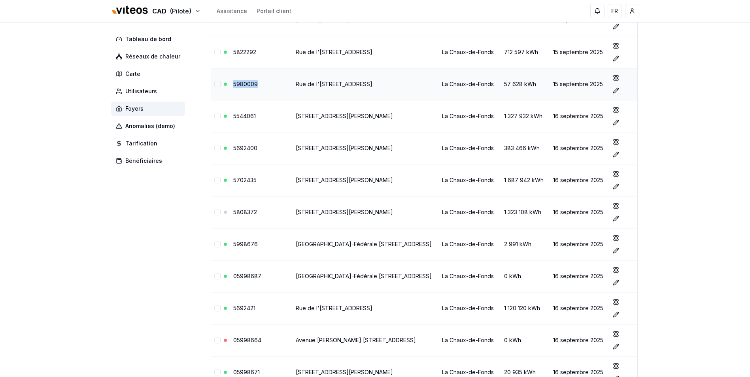
click at [274, 86] on td "5980009" at bounding box center [261, 84] width 63 height 32
drag, startPoint x: 232, startPoint y: 83, endPoint x: 273, endPoint y: 83, distance: 40.7
click at [273, 83] on td "5980009" at bounding box center [261, 84] width 63 height 32
drag, startPoint x: 232, startPoint y: 117, endPoint x: 275, endPoint y: 116, distance: 42.7
click at [275, 116] on td "5544061" at bounding box center [261, 116] width 63 height 32
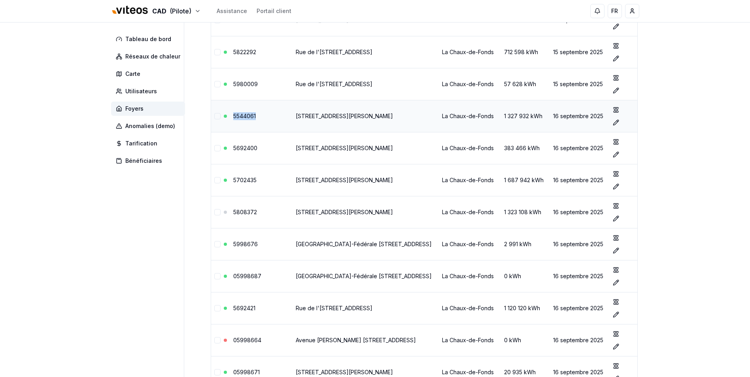
drag, startPoint x: 231, startPoint y: 115, endPoint x: 285, endPoint y: 120, distance: 54.4
click at [285, 120] on td "5544061" at bounding box center [261, 116] width 63 height 32
click at [243, 141] on td "5692400" at bounding box center [261, 148] width 63 height 32
drag, startPoint x: 232, startPoint y: 115, endPoint x: 276, endPoint y: 117, distance: 43.9
click at [276, 117] on td "5544061" at bounding box center [261, 116] width 63 height 32
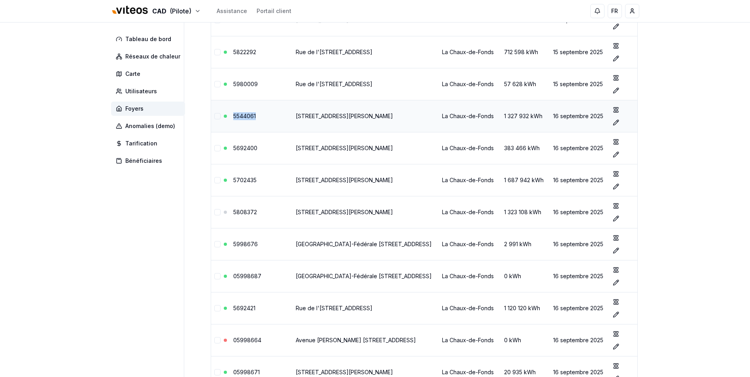
drag, startPoint x: 276, startPoint y: 117, endPoint x: 245, endPoint y: 117, distance: 31.2
drag, startPoint x: 231, startPoint y: 148, endPoint x: 280, endPoint y: 153, distance: 48.8
click at [280, 153] on td "5692400" at bounding box center [261, 148] width 63 height 32
drag, startPoint x: 280, startPoint y: 153, endPoint x: 246, endPoint y: 148, distance: 33.9
drag, startPoint x: 232, startPoint y: 181, endPoint x: 268, endPoint y: 185, distance: 35.8
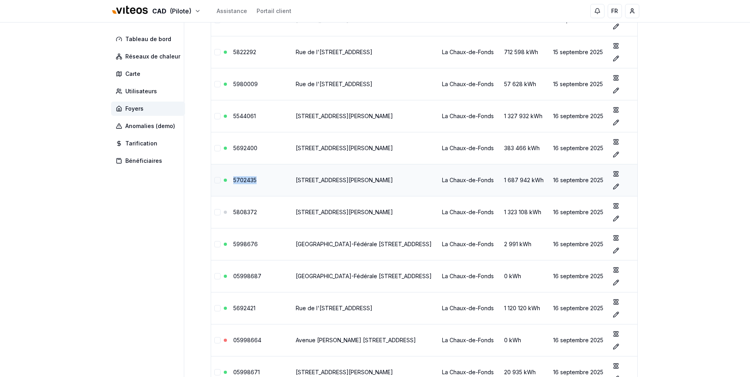
click at [268, 185] on td "5702435" at bounding box center [261, 180] width 63 height 32
drag, startPoint x: 232, startPoint y: 182, endPoint x: 266, endPoint y: 185, distance: 34.1
click at [266, 185] on td "5702435" at bounding box center [261, 180] width 63 height 32
drag, startPoint x: 231, startPoint y: 181, endPoint x: 269, endPoint y: 185, distance: 38.1
click at [269, 185] on td "5702435" at bounding box center [261, 180] width 63 height 32
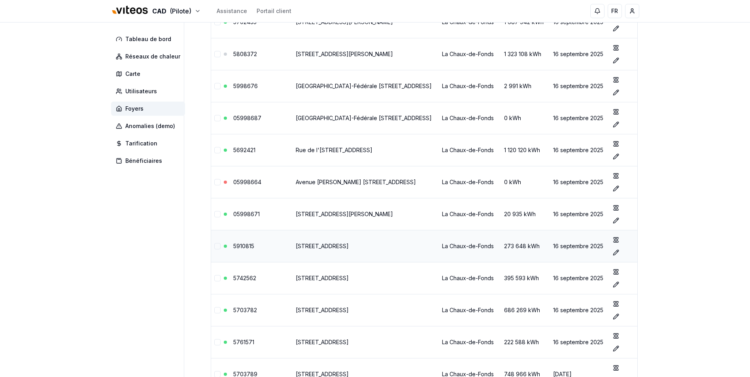
scroll to position [2137, 0]
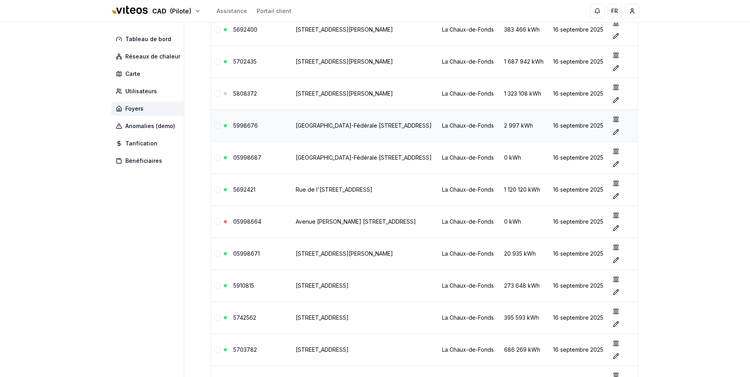
click at [262, 126] on td "5998676" at bounding box center [261, 125] width 63 height 32
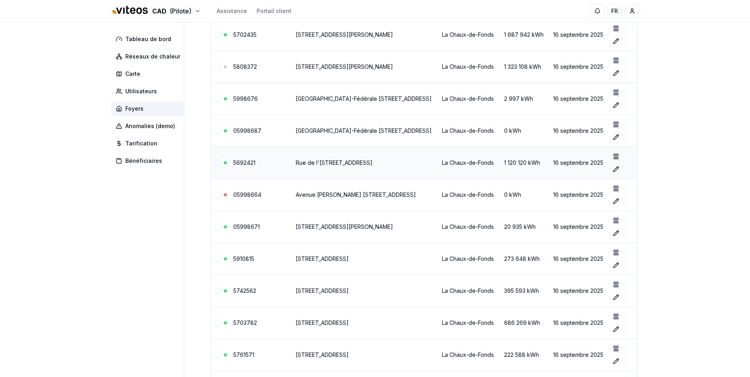
scroll to position [2177, 0]
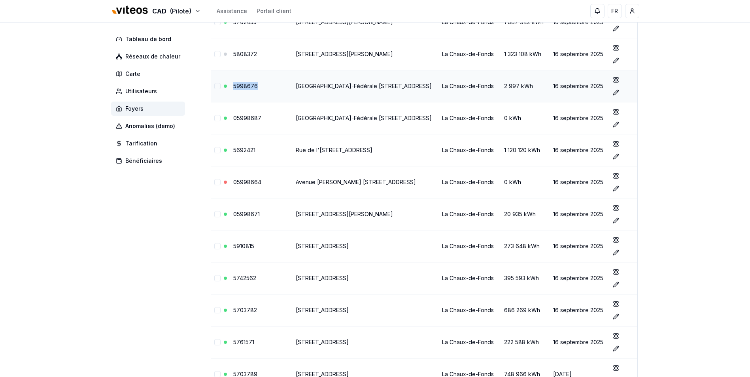
click at [233, 88] on td "5998676" at bounding box center [261, 86] width 63 height 32
drag, startPoint x: 232, startPoint y: 87, endPoint x: 263, endPoint y: 89, distance: 31.3
click at [263, 89] on td "5998676" at bounding box center [261, 86] width 63 height 32
drag, startPoint x: 263, startPoint y: 89, endPoint x: 241, endPoint y: 88, distance: 21.7
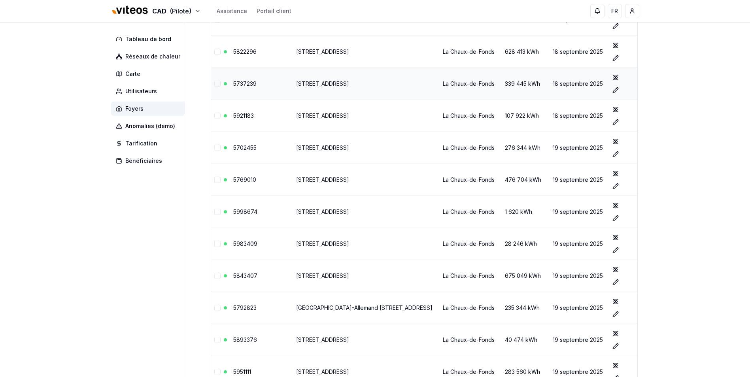
scroll to position [2770, 0]
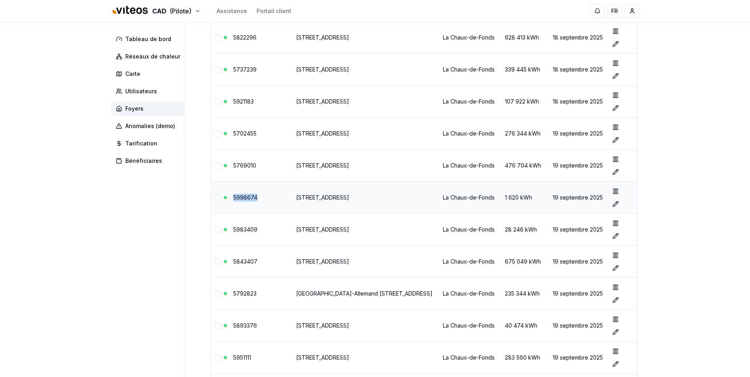
drag, startPoint x: 260, startPoint y: 197, endPoint x: 230, endPoint y: 199, distance: 29.7
click at [230, 199] on td "5998674" at bounding box center [261, 197] width 63 height 32
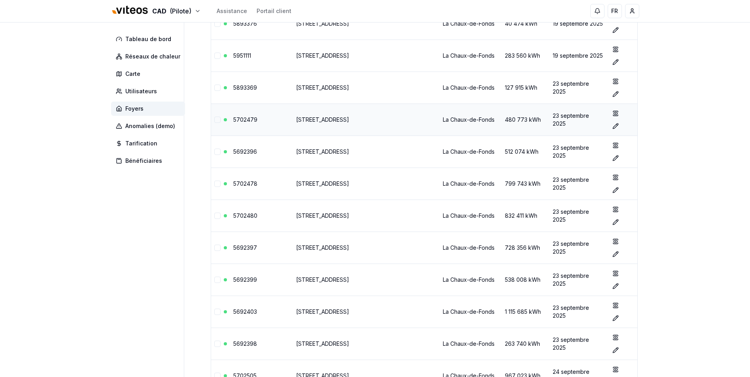
scroll to position [3086, 0]
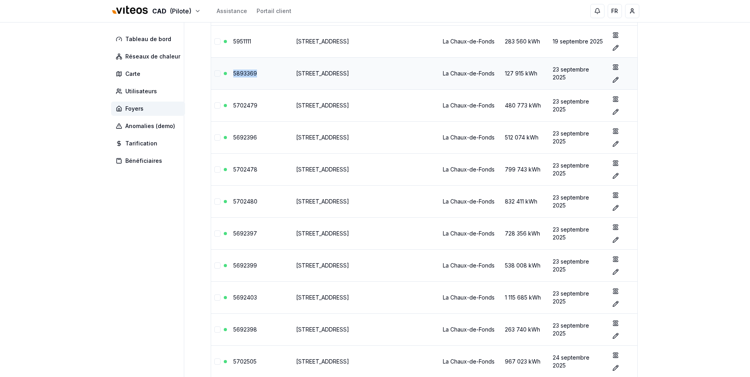
drag, startPoint x: 260, startPoint y: 76, endPoint x: 232, endPoint y: 77, distance: 27.7
click at [232, 77] on td "5893369" at bounding box center [261, 73] width 63 height 32
drag, startPoint x: 232, startPoint y: 77, endPoint x: 242, endPoint y: 75, distance: 10.5
drag, startPoint x: 242, startPoint y: 75, endPoint x: 271, endPoint y: 67, distance: 29.5
click at [271, 67] on td "5893369" at bounding box center [261, 73] width 63 height 32
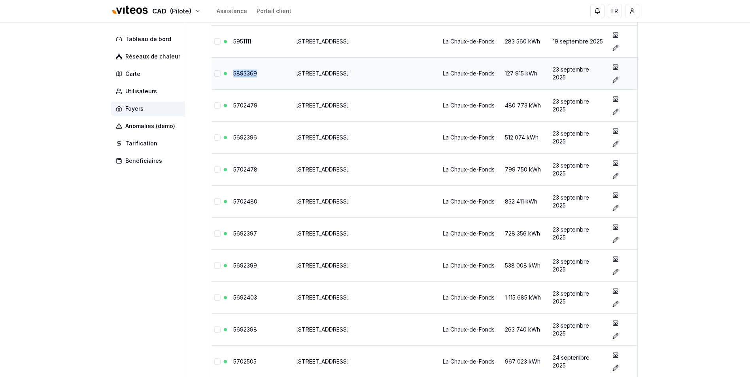
drag, startPoint x: 267, startPoint y: 72, endPoint x: 230, endPoint y: 74, distance: 36.8
click at [230, 74] on td "5893369" at bounding box center [261, 73] width 63 height 32
drag, startPoint x: 230, startPoint y: 74, endPoint x: 236, endPoint y: 75, distance: 5.6
click at [258, 104] on td "5702479" at bounding box center [261, 105] width 63 height 32
drag, startPoint x: 258, startPoint y: 104, endPoint x: 252, endPoint y: 105, distance: 6.8
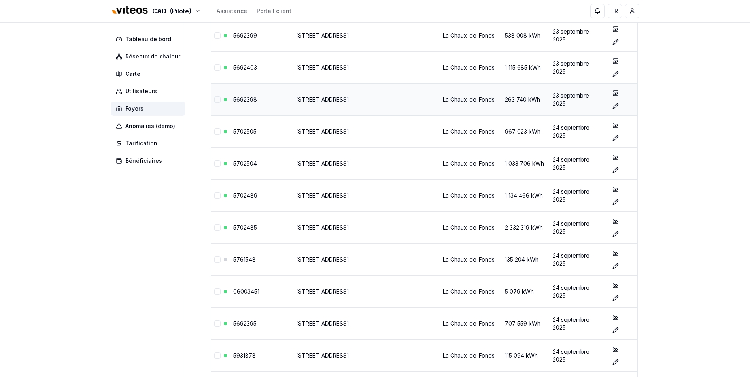
scroll to position [3323, 0]
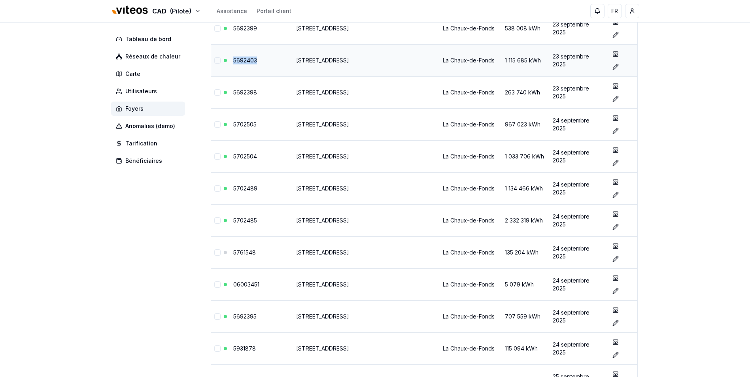
drag, startPoint x: 258, startPoint y: 58, endPoint x: 225, endPoint y: 60, distance: 32.4
click at [225, 60] on tr "5692403 [STREET_ADDRESS] [GEOGRAPHIC_DATA] 1 115 685 kWh [DATE] show Éditer" at bounding box center [424, 60] width 426 height 32
click at [244, 59] on link "5692403" at bounding box center [245, 60] width 24 height 7
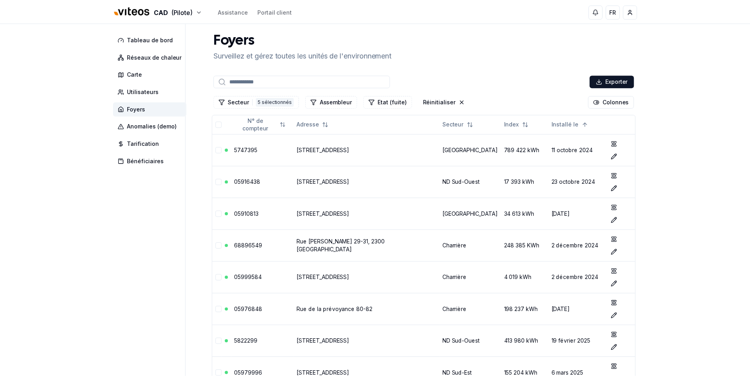
scroll to position [3323, 0]
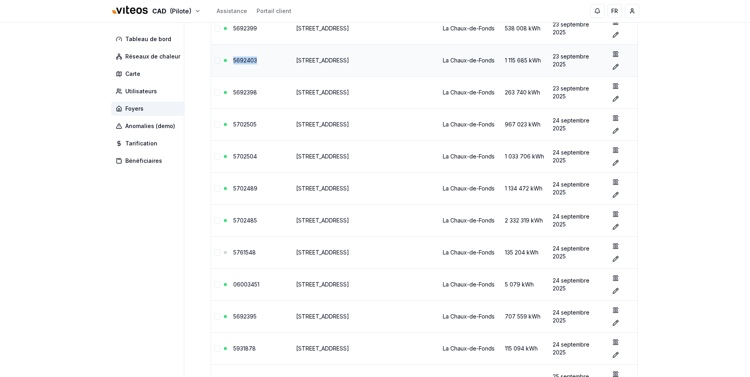
drag, startPoint x: 256, startPoint y: 59, endPoint x: 219, endPoint y: 58, distance: 36.8
click at [219, 58] on tr "5692403 [STREET_ADDRESS] [GEOGRAPHIC_DATA] 1 115 685 kWh [DATE] show Éditer" at bounding box center [424, 60] width 426 height 32
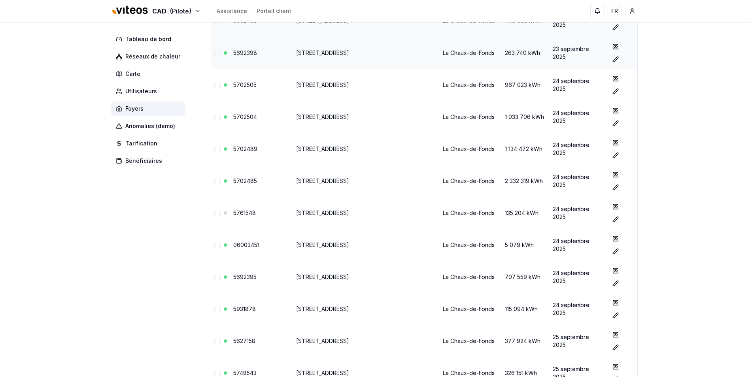
drag, startPoint x: 262, startPoint y: 55, endPoint x: 227, endPoint y: 53, distance: 34.8
click at [227, 53] on tr "5692398 [STREET_ADDRESS] [GEOGRAPHIC_DATA] 263 740 kWh [DATE] show Éditer" at bounding box center [424, 53] width 426 height 32
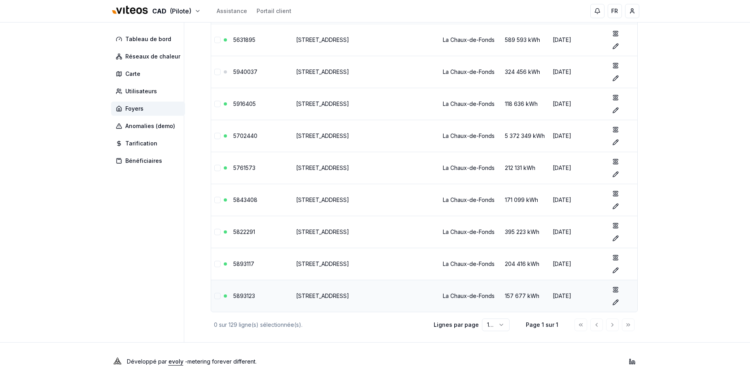
scroll to position [3955, 0]
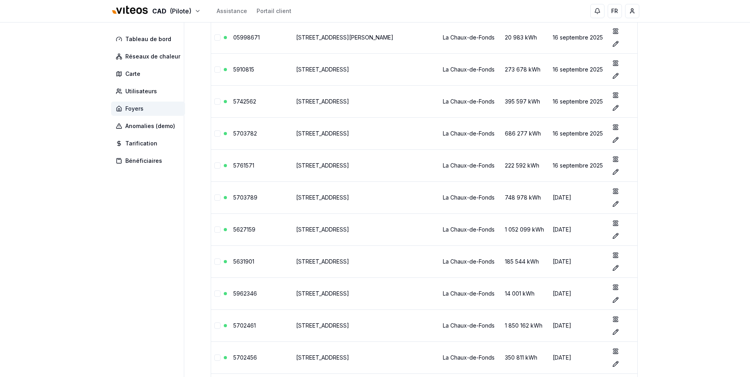
scroll to position [2256, 0]
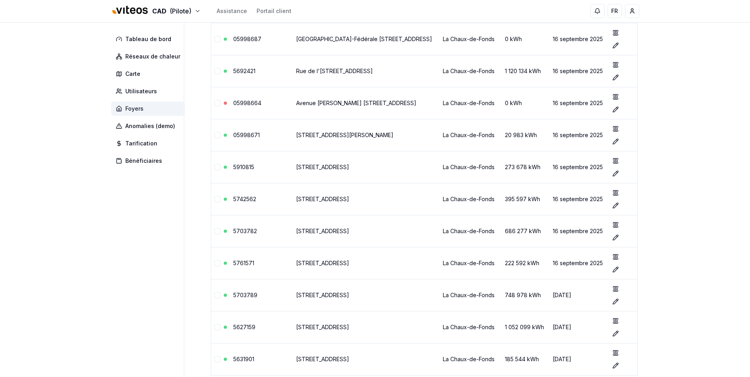
click at [138, 106] on span "Foyers" at bounding box center [134, 109] width 18 height 8
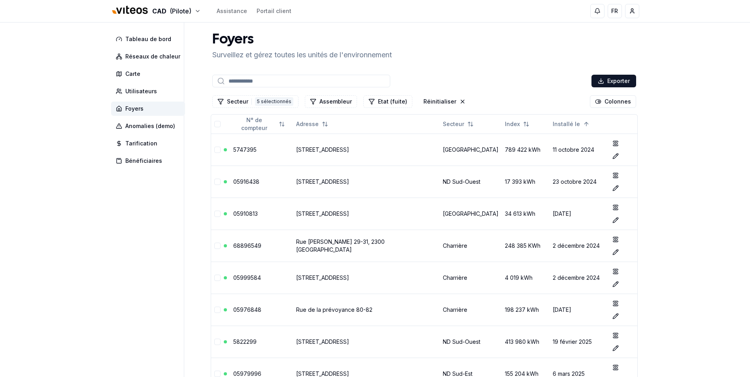
click at [256, 77] on input at bounding box center [301, 81] width 178 height 13
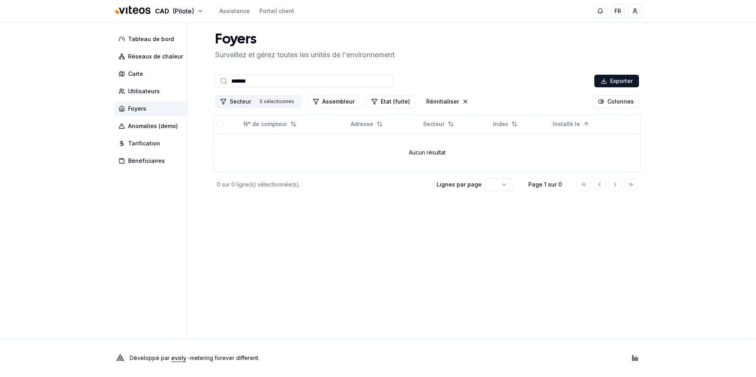
click at [243, 102] on button "Secteur 5 5 sélectionnés" at bounding box center [258, 101] width 86 height 13
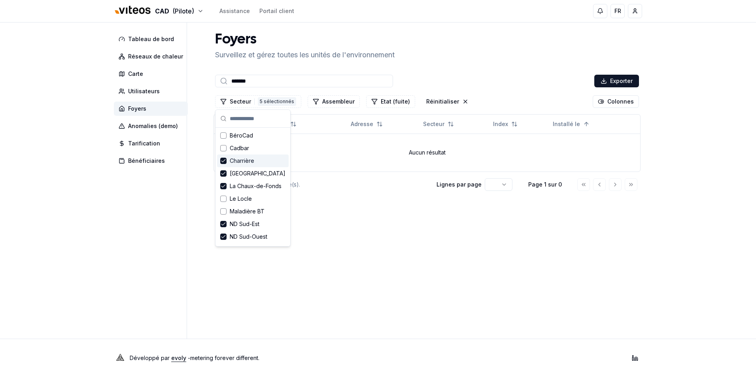
click at [238, 159] on span "Charrière" at bounding box center [242, 161] width 25 height 8
click at [236, 172] on span "[GEOGRAPHIC_DATA]" at bounding box center [258, 174] width 56 height 8
click at [242, 185] on span "La Chaux-de-Fonds" at bounding box center [256, 186] width 52 height 8
click at [253, 223] on span "ND Sud-Est" at bounding box center [245, 224] width 30 height 8
drag, startPoint x: 246, startPoint y: 235, endPoint x: 275, endPoint y: 237, distance: 28.5
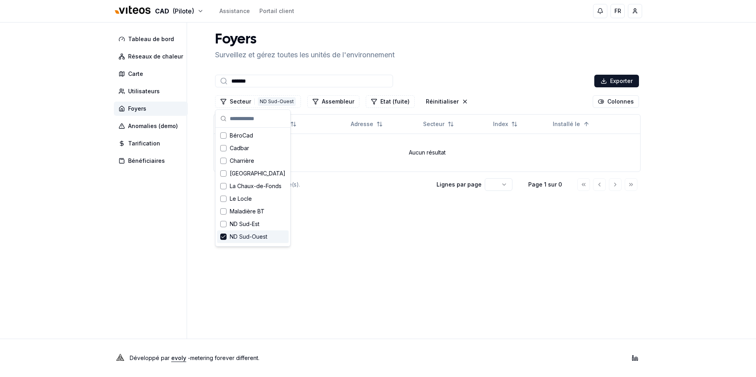
click at [247, 236] on span "ND Sud-Ouest" at bounding box center [249, 237] width 38 height 8
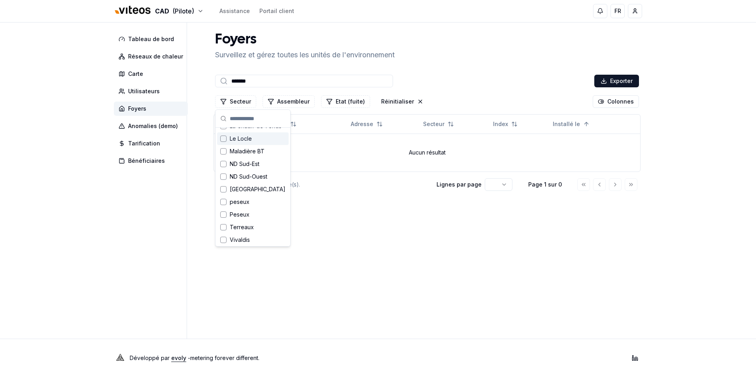
scroll to position [62, 0]
click at [132, 229] on aside "Tableau de bord Réseaux de chaleur Carte Utilisateurs Foyers Anomalies (demo) T…" at bounding box center [150, 181] width 73 height 316
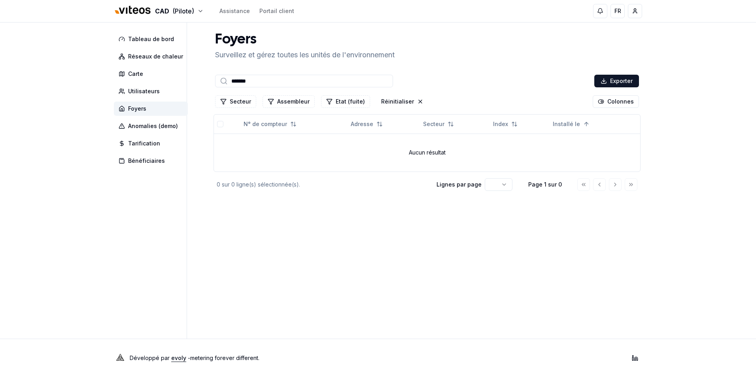
click at [278, 80] on input "*******" at bounding box center [304, 81] width 178 height 13
drag, startPoint x: 279, startPoint y: 79, endPoint x: 200, endPoint y: 75, distance: 79.2
click at [200, 75] on div "Tableau de bord Réseaux de chaleur Carte Utilisateurs Foyers Anomalies (demo) T…" at bounding box center [377, 181] width 553 height 316
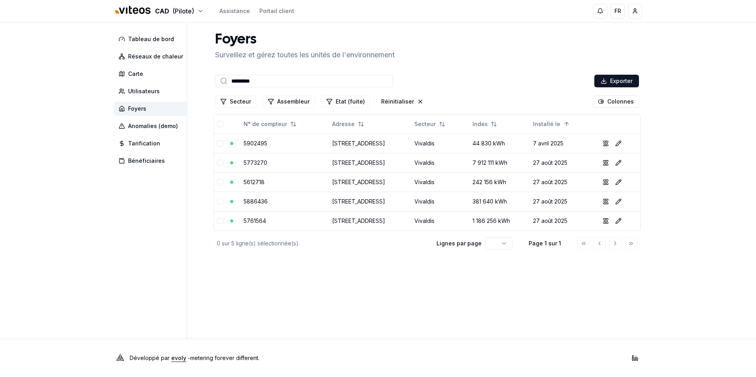
type input "*********"
